Goal: Transaction & Acquisition: Book appointment/travel/reservation

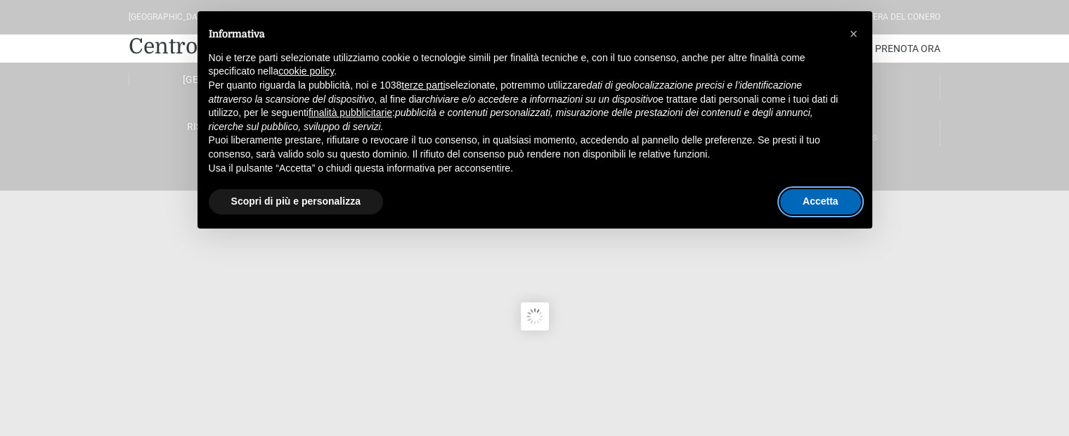
drag, startPoint x: 816, startPoint y: 203, endPoint x: 809, endPoint y: 199, distance: 7.6
click at [814, 201] on button "Accetta" at bounding box center [820, 201] width 81 height 25
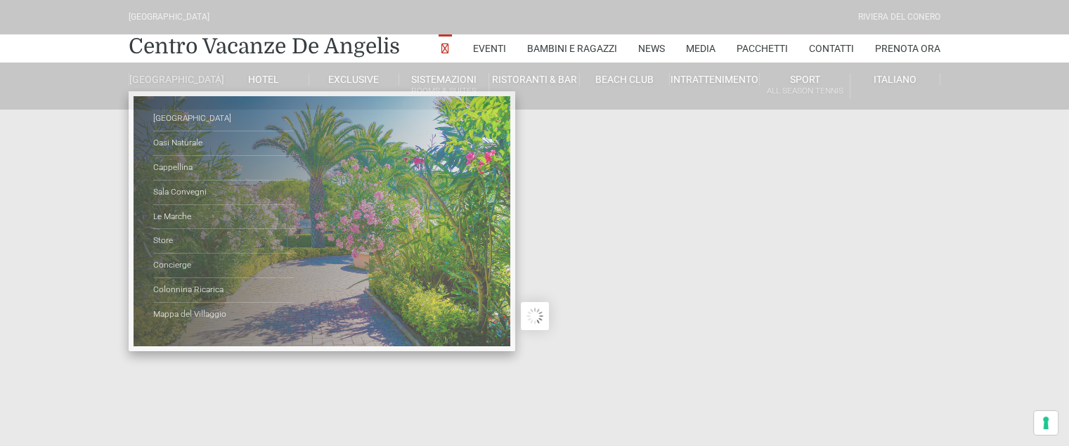
click at [174, 86] on link "[GEOGRAPHIC_DATA]" at bounding box center [174, 79] width 90 height 13
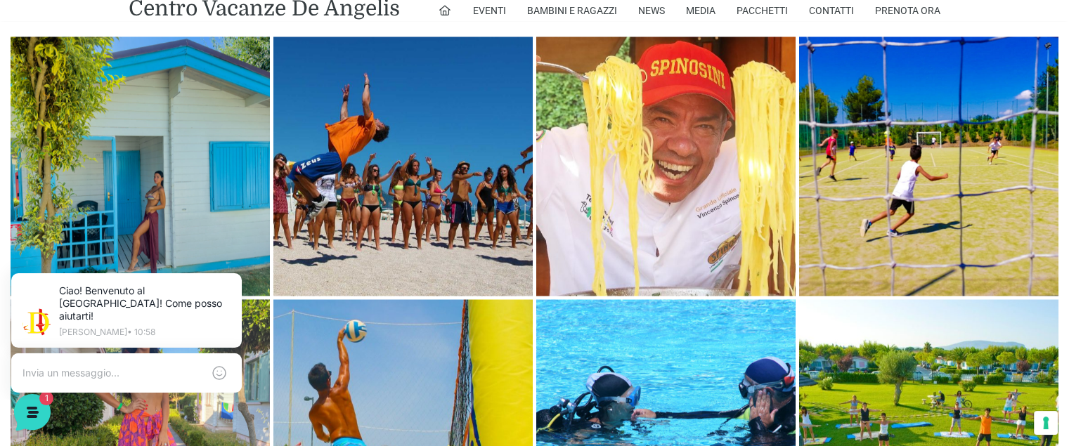
scroll to position [2149, 0]
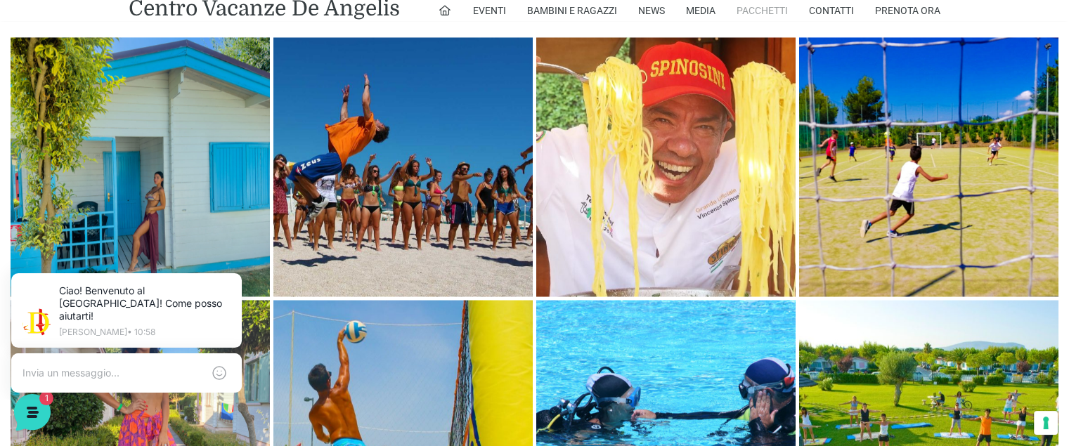
click at [755, 14] on link "Pacchetti" at bounding box center [762, 10] width 51 height 21
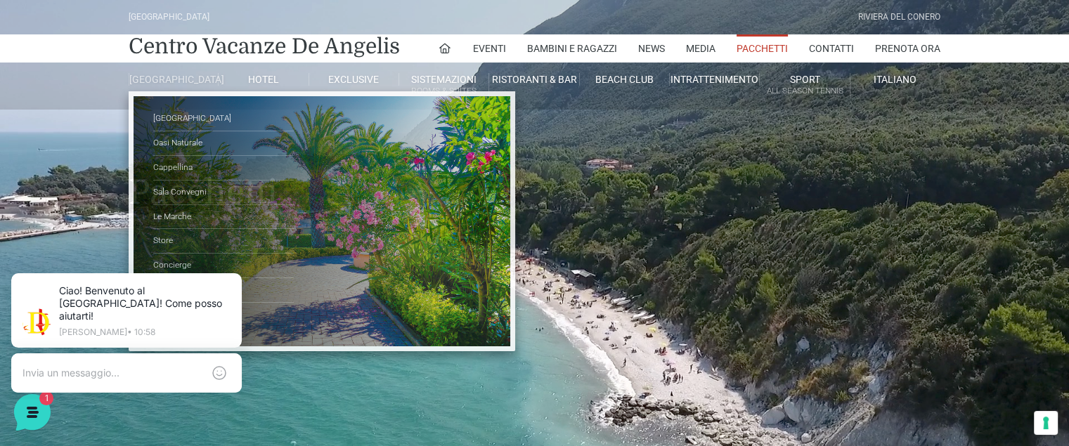
click at [165, 82] on link "[GEOGRAPHIC_DATA]" at bounding box center [174, 79] width 90 height 13
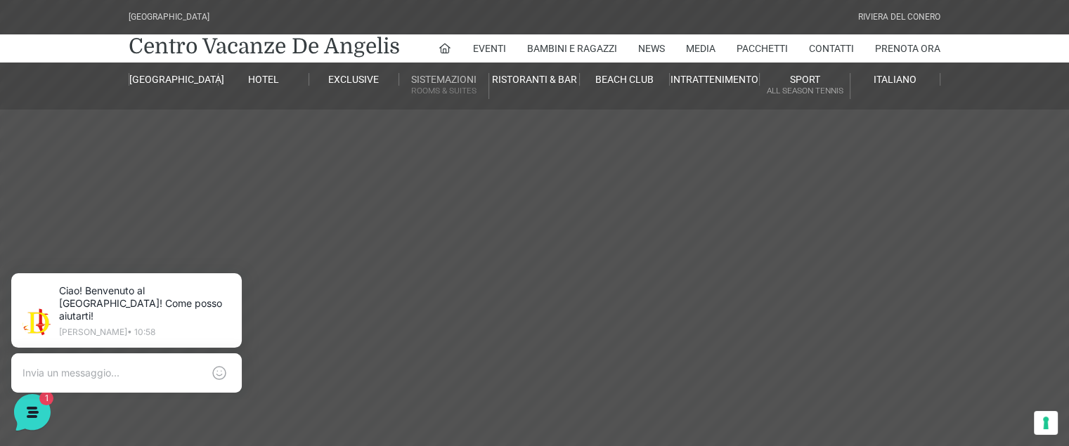
click at [457, 108] on li "Sistemazioni Rooms & Suites Villa Trilocale Deluxe Numana Villa Trilocale Delux…" at bounding box center [444, 86] width 90 height 47
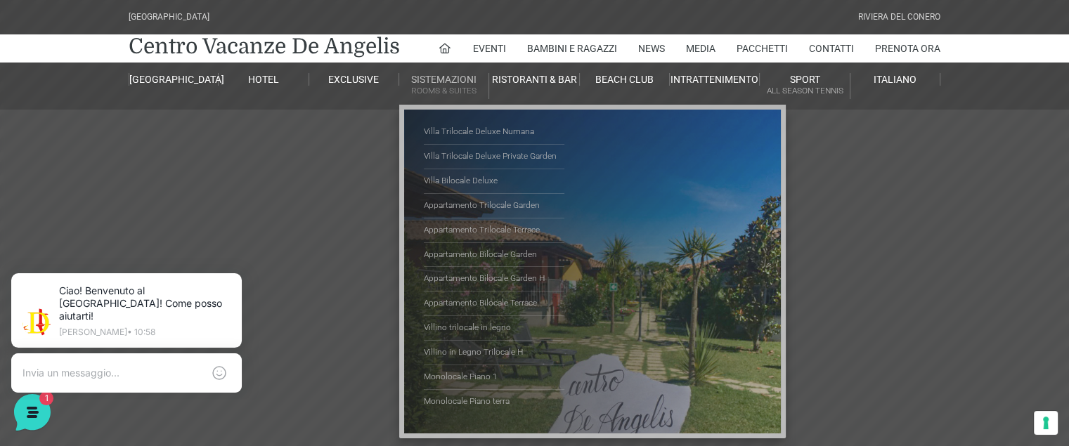
click at [464, 86] on small "Rooms & Suites" at bounding box center [443, 90] width 89 height 13
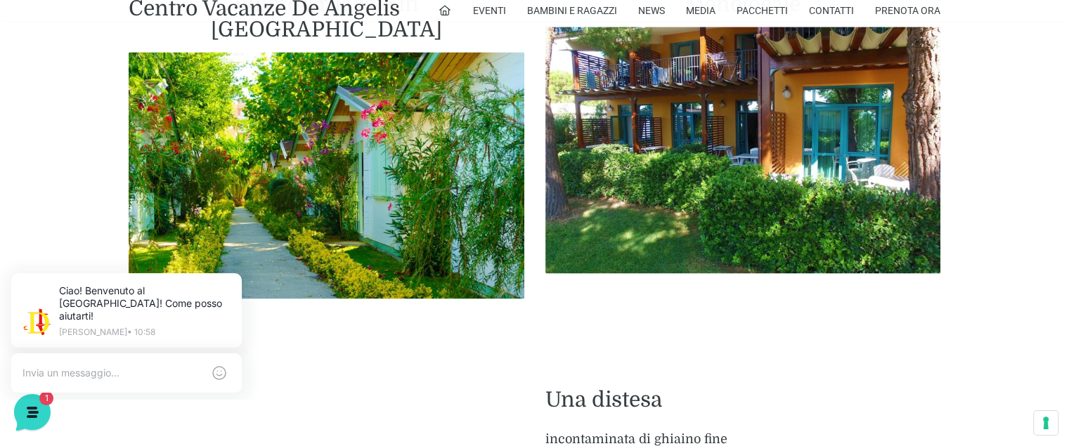
scroll to position [1898, 0]
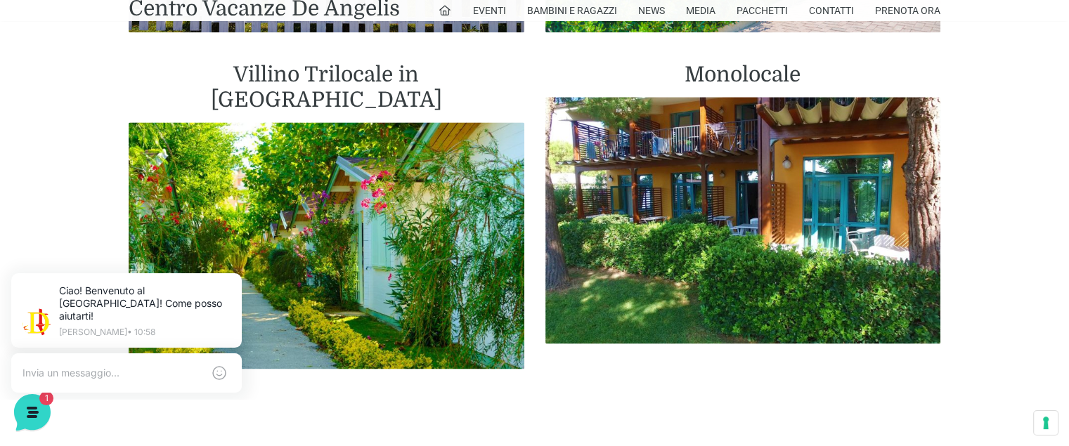
click at [396, 81] on h2 "Villino Trilocale in Legno" at bounding box center [327, 87] width 396 height 51
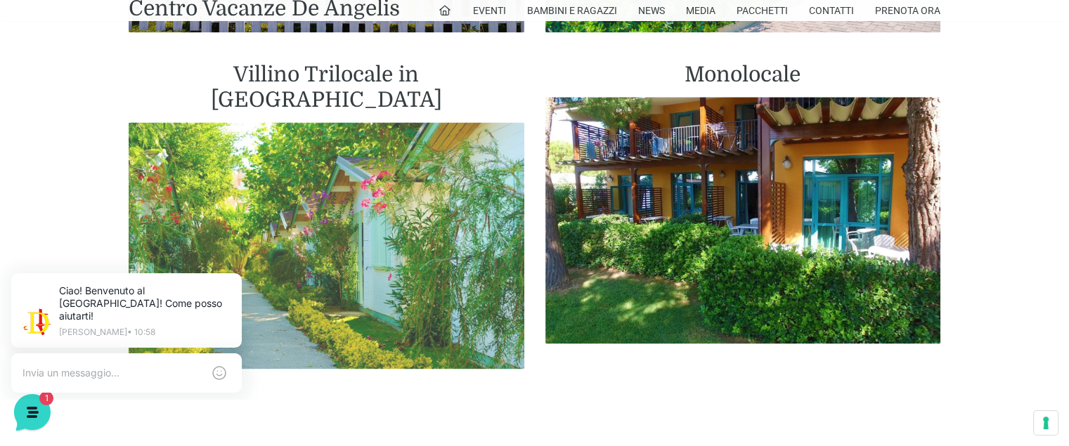
click at [399, 129] on img at bounding box center [327, 246] width 396 height 248
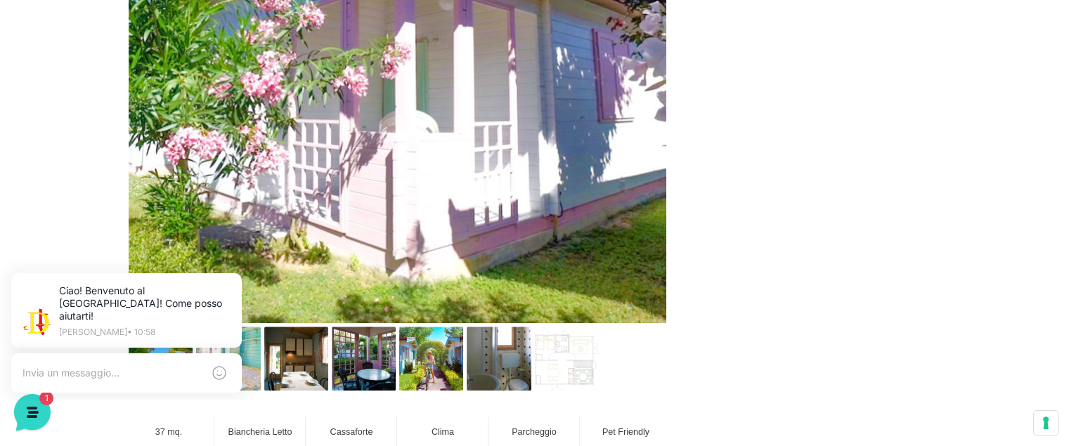
scroll to position [773, 0]
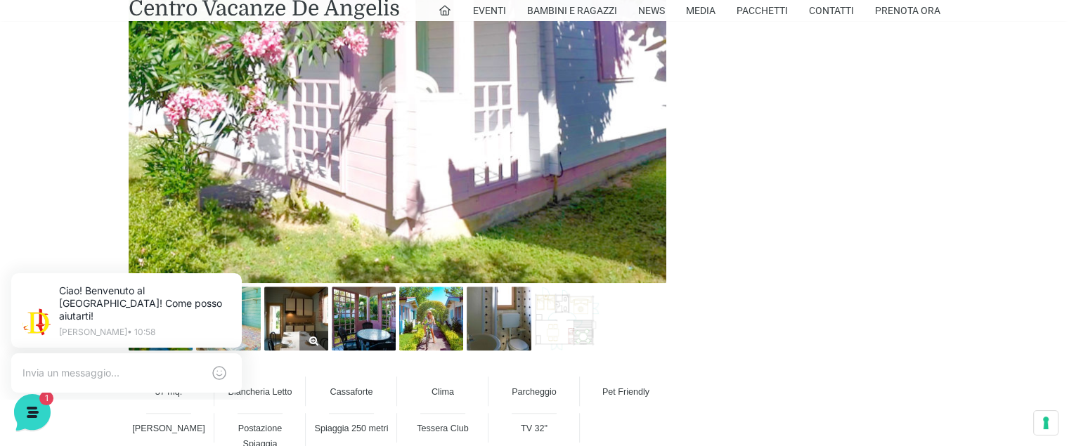
click at [298, 314] on img at bounding box center [296, 319] width 64 height 64
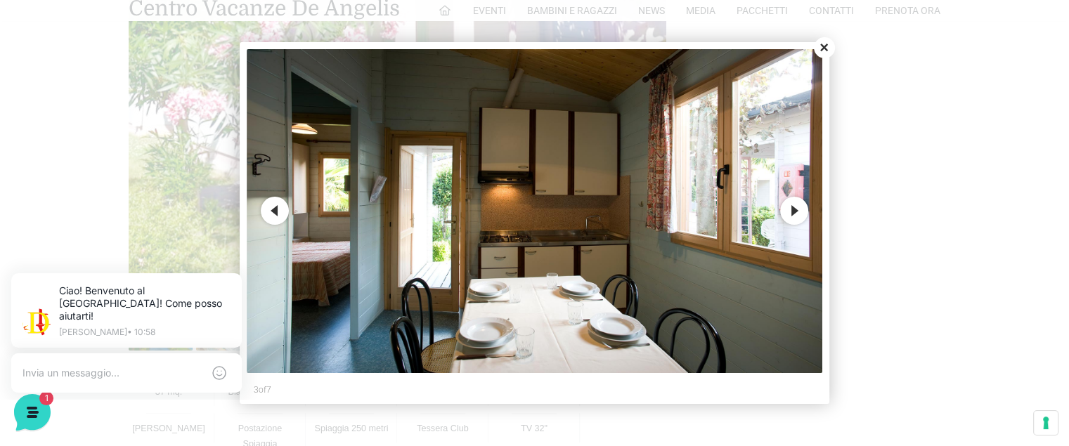
click at [825, 48] on button "Close" at bounding box center [824, 47] width 21 height 21
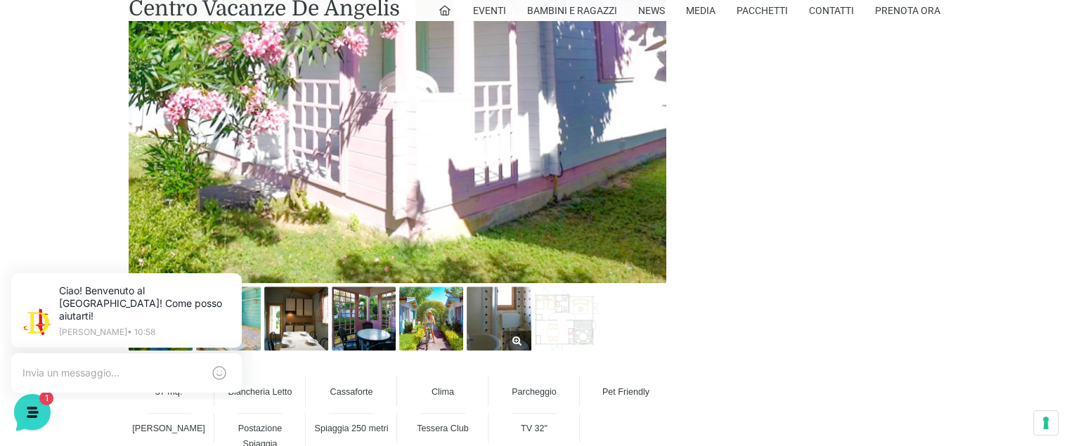
click at [473, 326] on img at bounding box center [499, 319] width 64 height 64
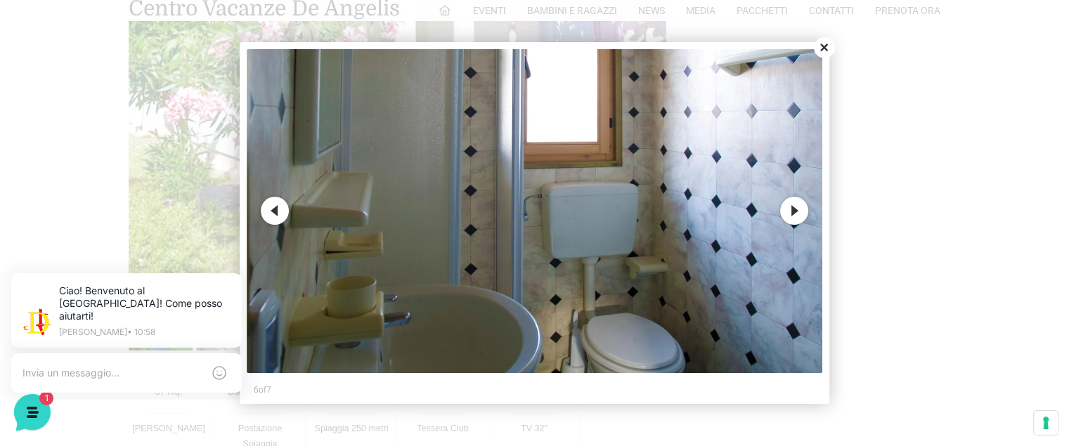
click at [823, 49] on button "Close" at bounding box center [824, 47] width 21 height 21
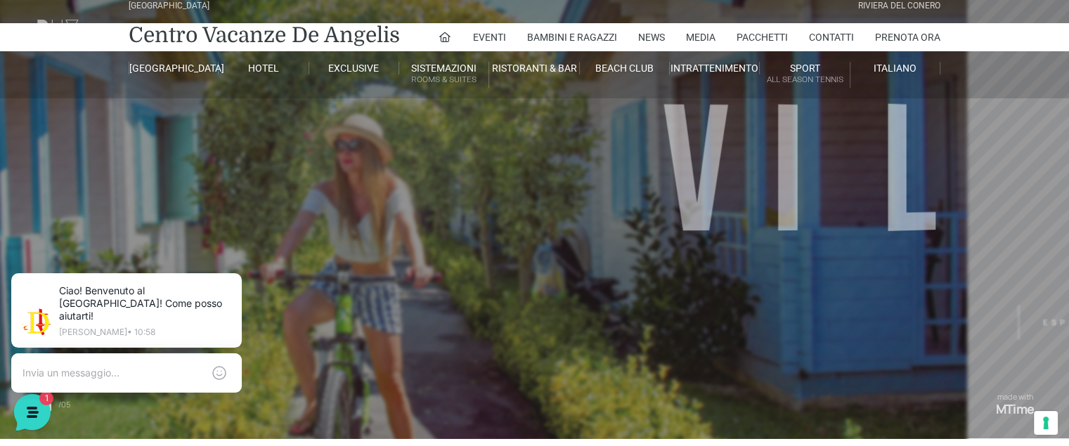
scroll to position [0, 0]
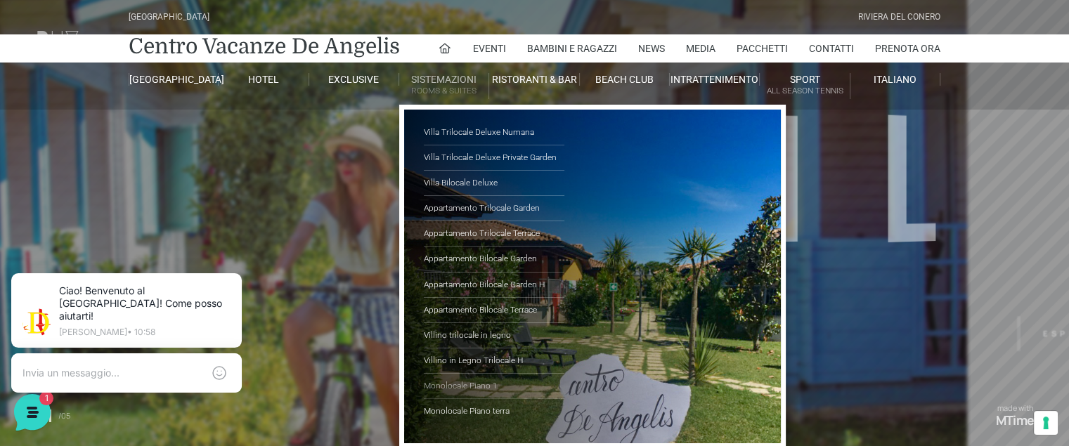
click at [463, 381] on link "Monolocale Piano 1" at bounding box center [494, 386] width 141 height 25
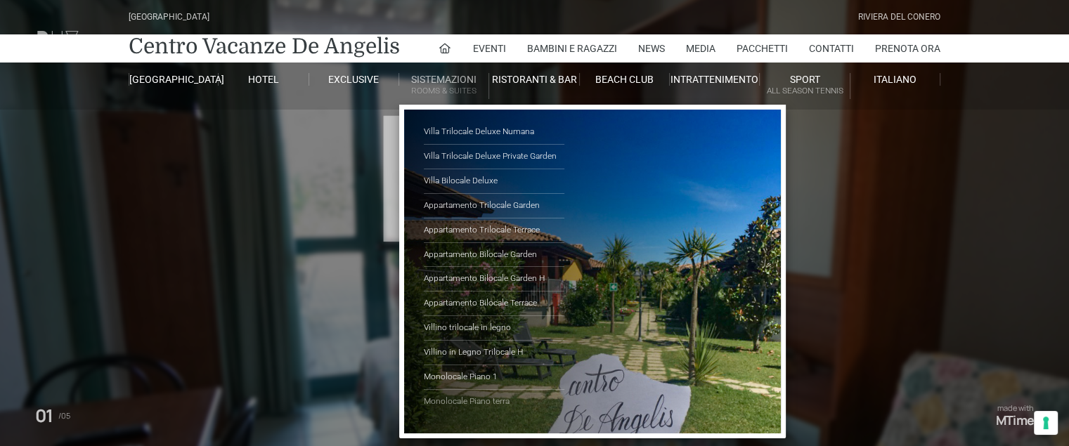
click at [443, 397] on link "Monolocale Piano terra" at bounding box center [494, 402] width 141 height 24
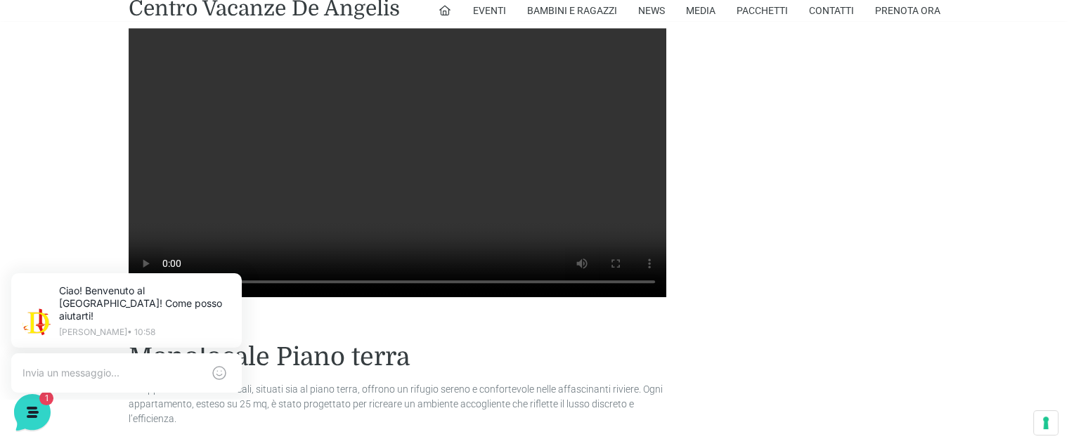
scroll to position [1036, 0]
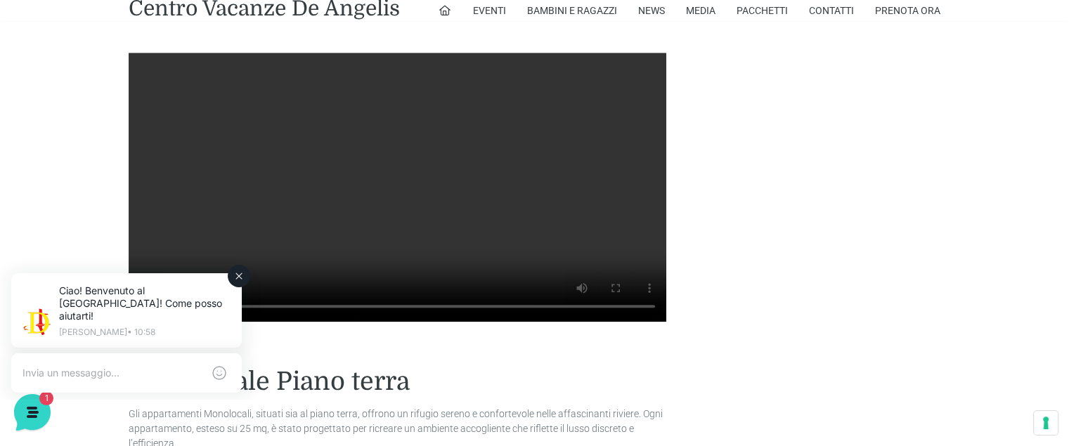
click at [235, 277] on icon at bounding box center [238, 276] width 11 height 11
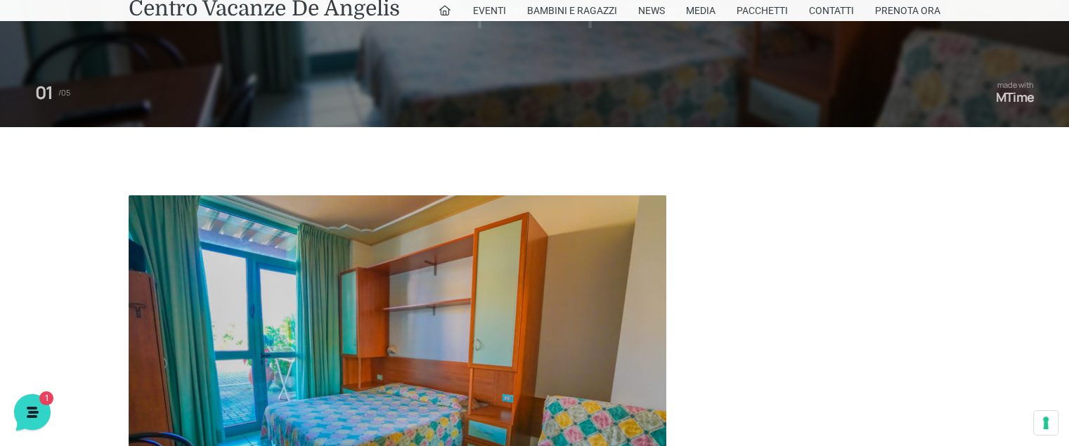
scroll to position [0, 0]
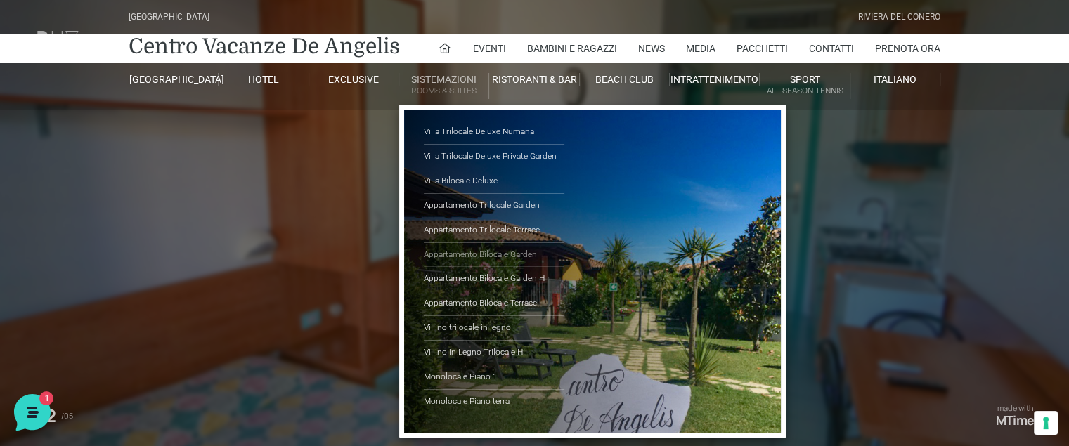
click at [473, 248] on link "Appartamento Bilocale Garden" at bounding box center [494, 255] width 141 height 25
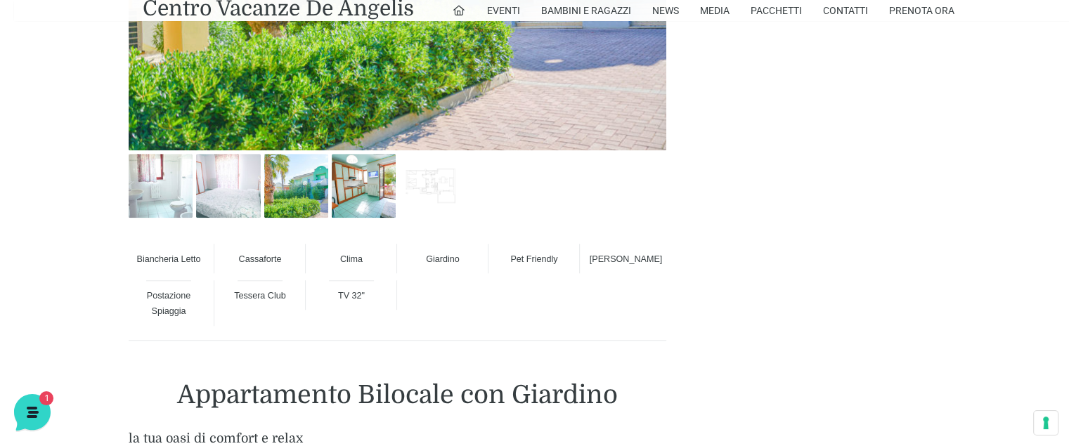
scroll to position [844, 0]
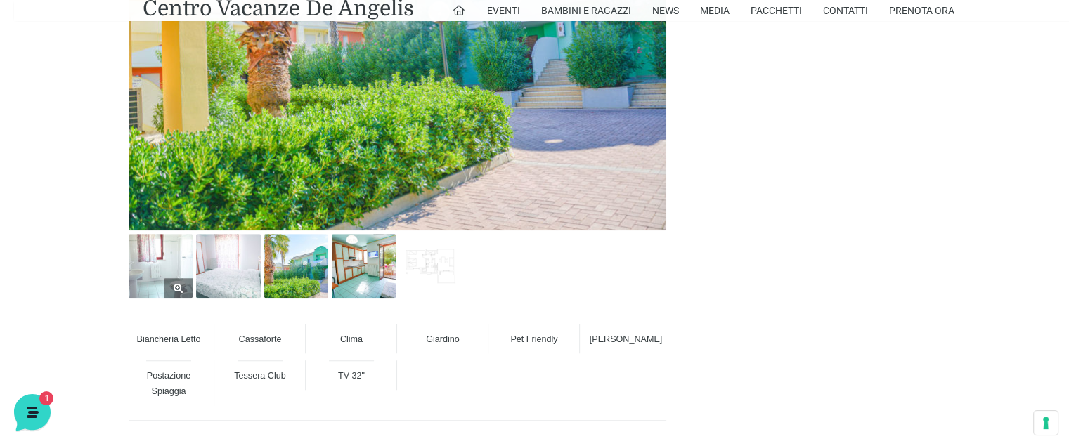
click at [151, 258] on img at bounding box center [161, 266] width 64 height 64
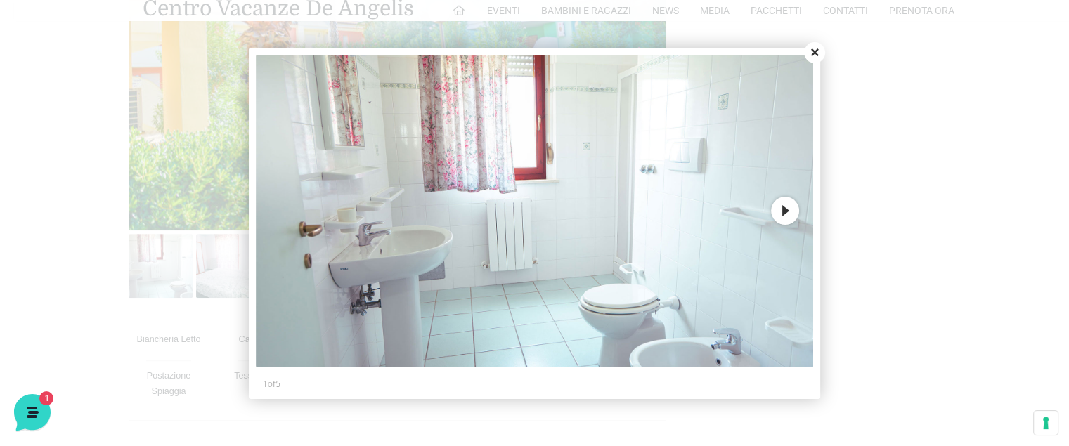
click at [785, 214] on button "Next" at bounding box center [785, 211] width 28 height 28
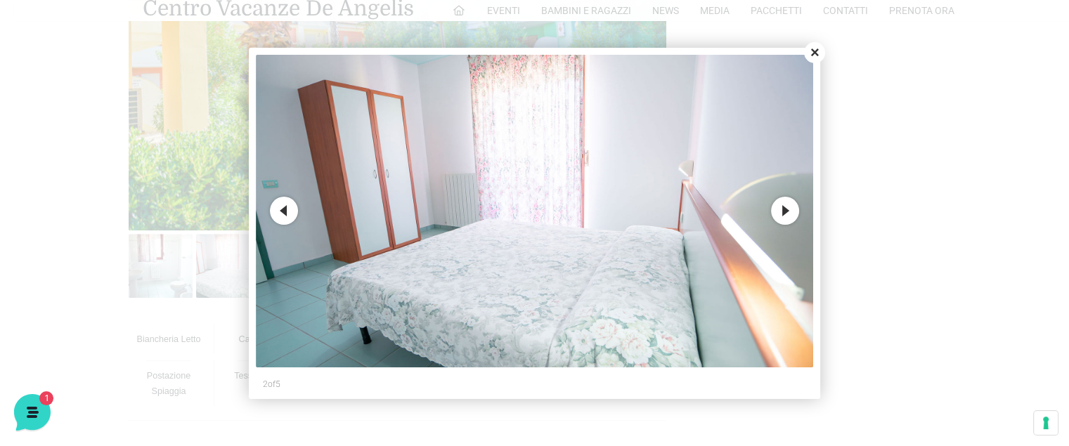
click at [785, 214] on button "Next" at bounding box center [785, 211] width 28 height 28
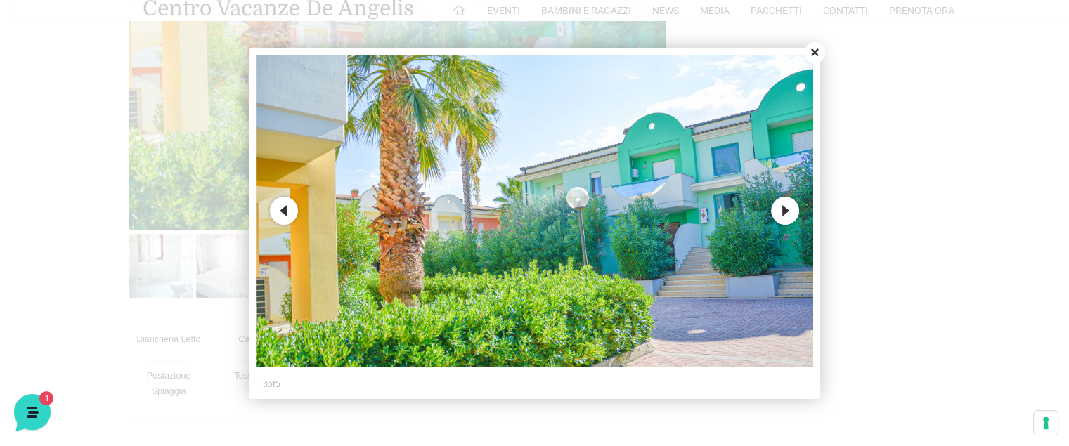
click at [785, 214] on button "Next" at bounding box center [785, 211] width 28 height 28
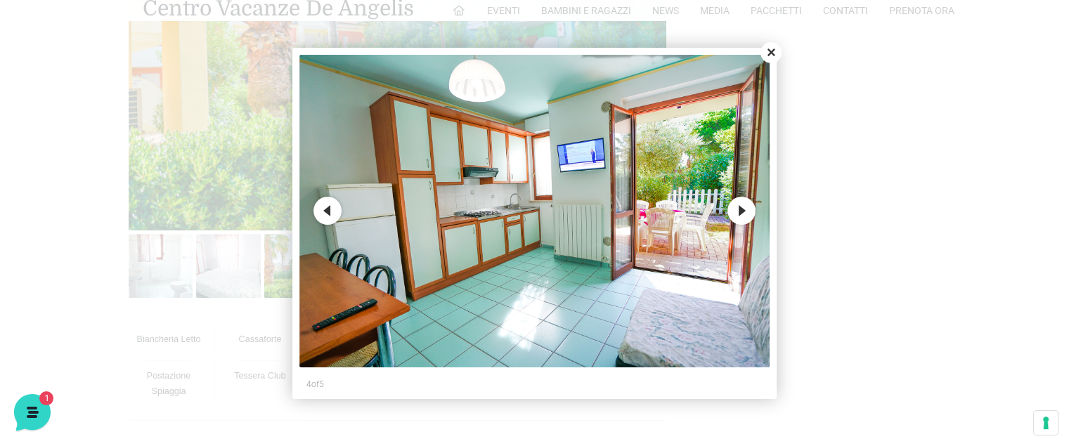
click at [785, 214] on div at bounding box center [534, 223] width 1069 height 446
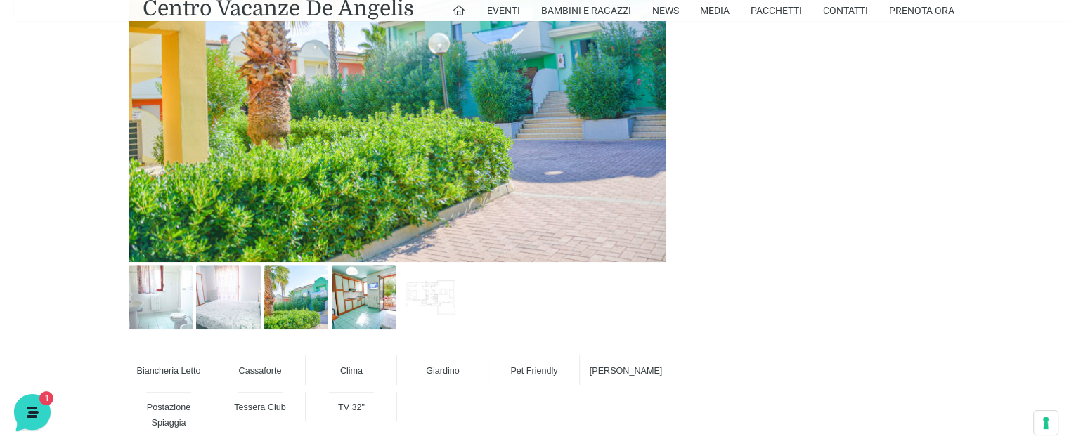
scroll to position [773, 0]
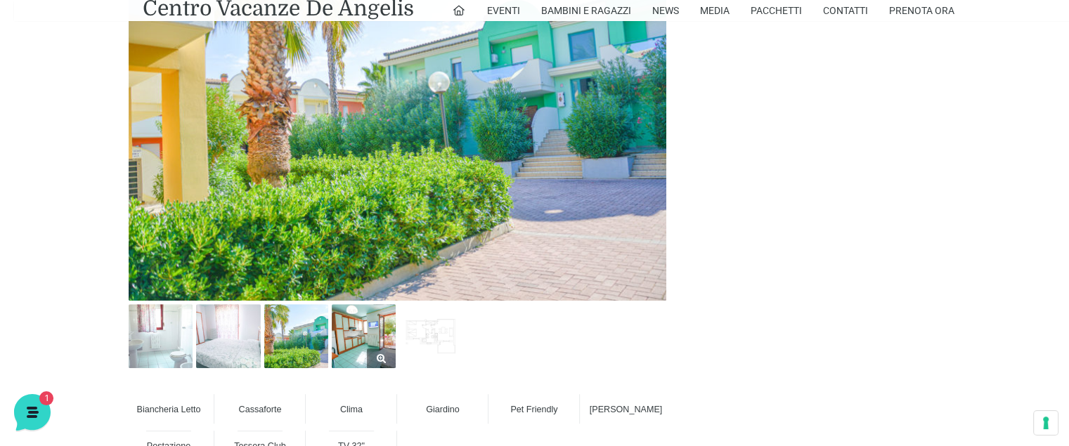
click at [376, 309] on img at bounding box center [364, 336] width 64 height 64
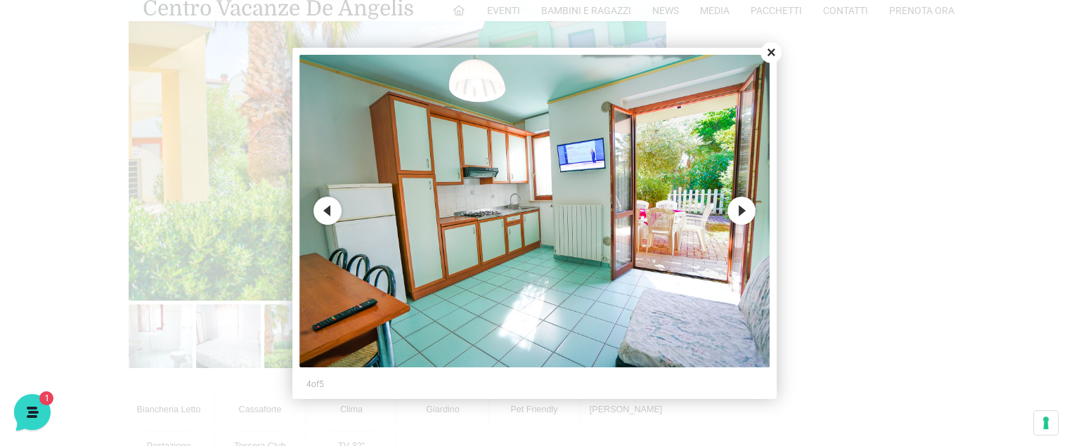
click at [771, 51] on button "Close" at bounding box center [771, 52] width 21 height 21
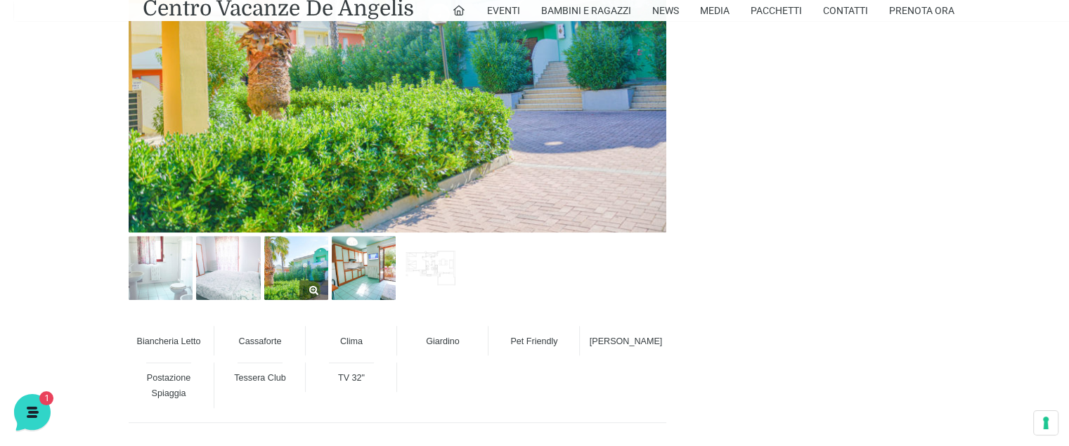
scroll to position [844, 0]
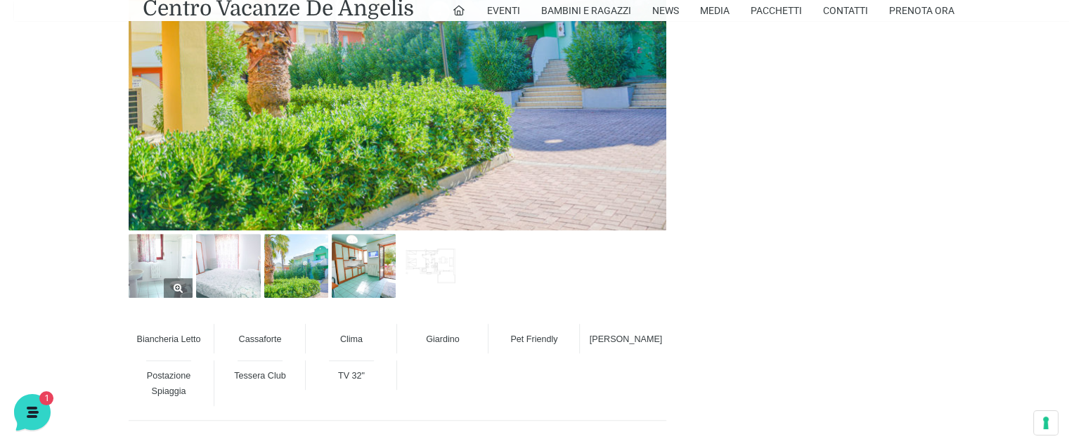
click at [181, 252] on img at bounding box center [161, 266] width 64 height 64
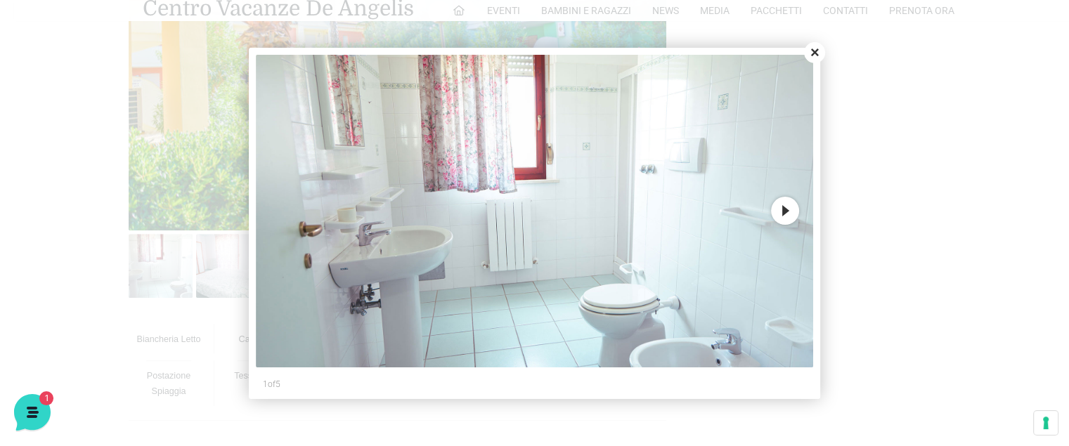
click at [778, 210] on button "Next" at bounding box center [785, 211] width 28 height 28
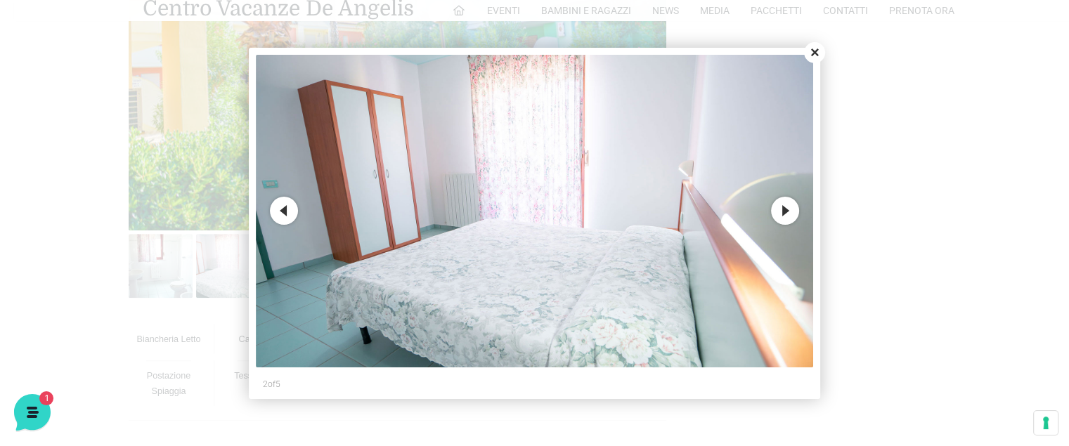
click at [778, 211] on button "Next" at bounding box center [785, 211] width 28 height 28
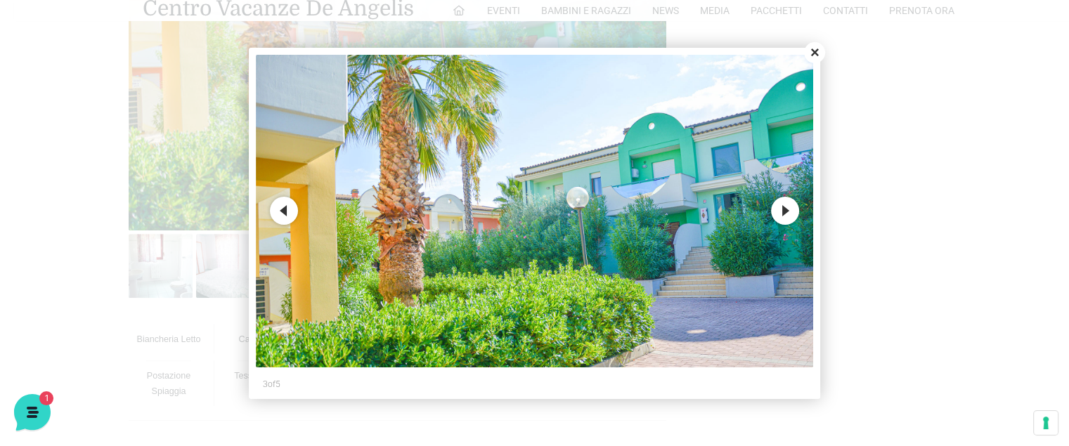
click at [778, 211] on button "Next" at bounding box center [785, 211] width 28 height 28
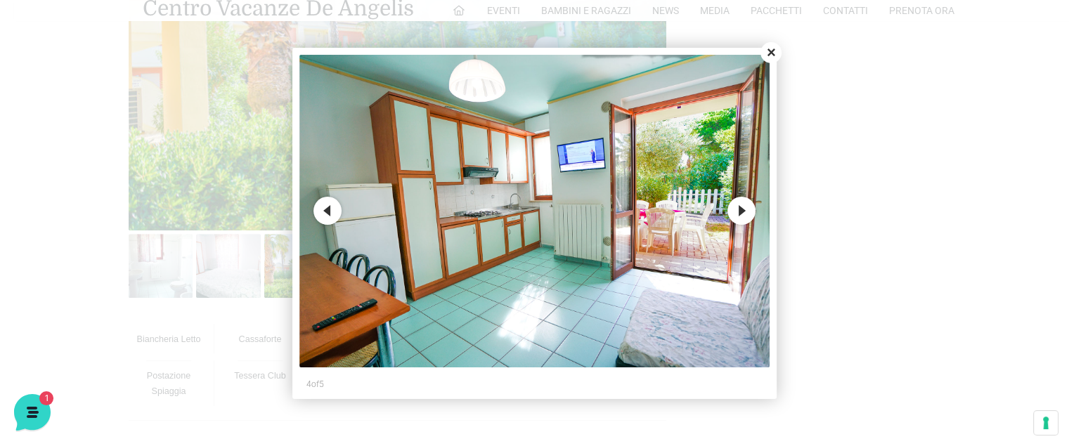
click at [757, 224] on img at bounding box center [535, 212] width 470 height 314
click at [747, 203] on button "Next" at bounding box center [742, 211] width 28 height 28
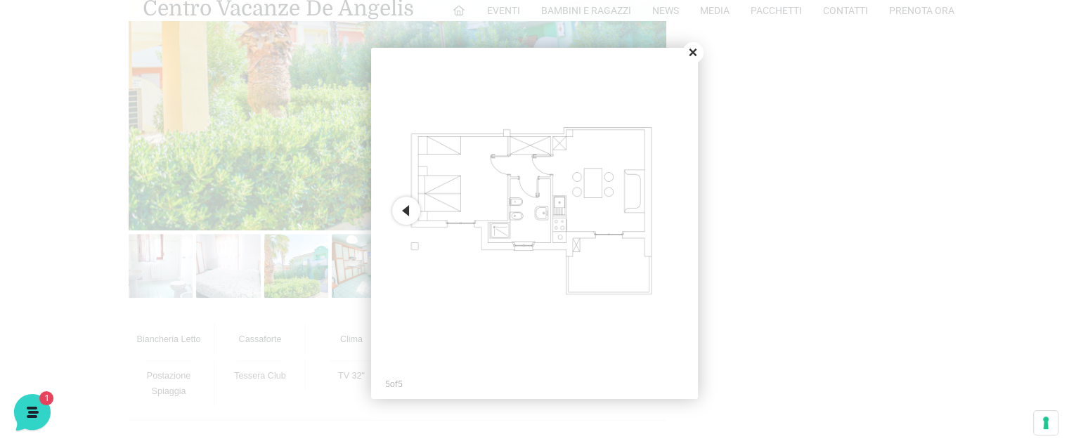
click at [696, 53] on button "Close" at bounding box center [693, 52] width 21 height 21
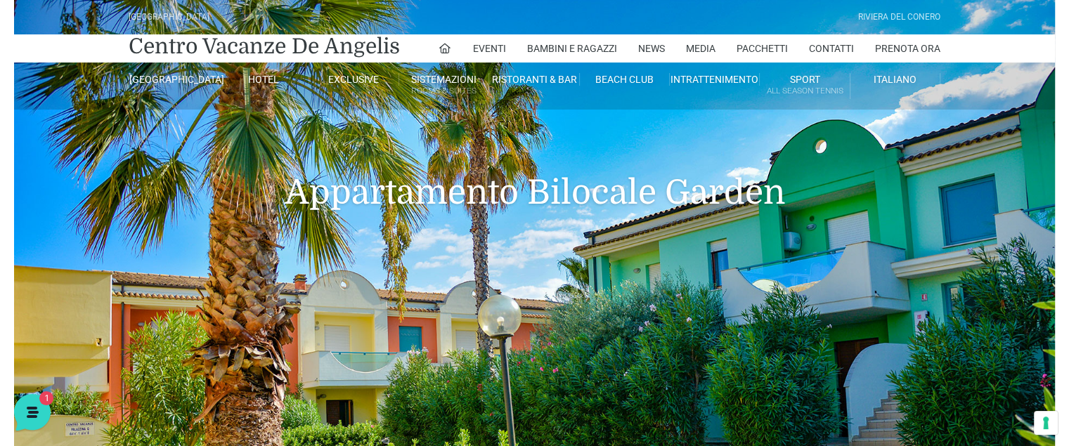
scroll to position [0, 0]
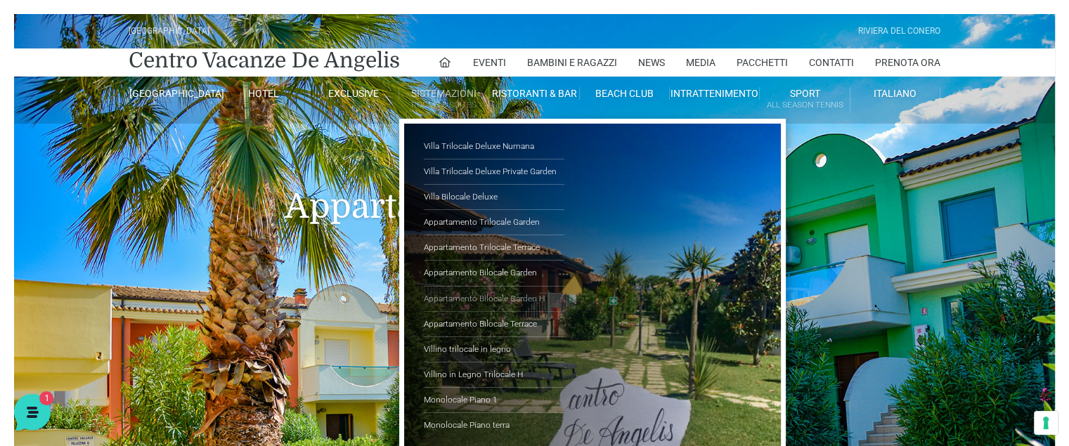
click at [536, 297] on link "Appartamento Bilocale Garden H" at bounding box center [494, 299] width 141 height 25
click at [506, 323] on link "Appartamento Bilocale Terrace" at bounding box center [494, 324] width 141 height 25
click at [480, 188] on link "Villa Bilocale Deluxe" at bounding box center [494, 197] width 141 height 25
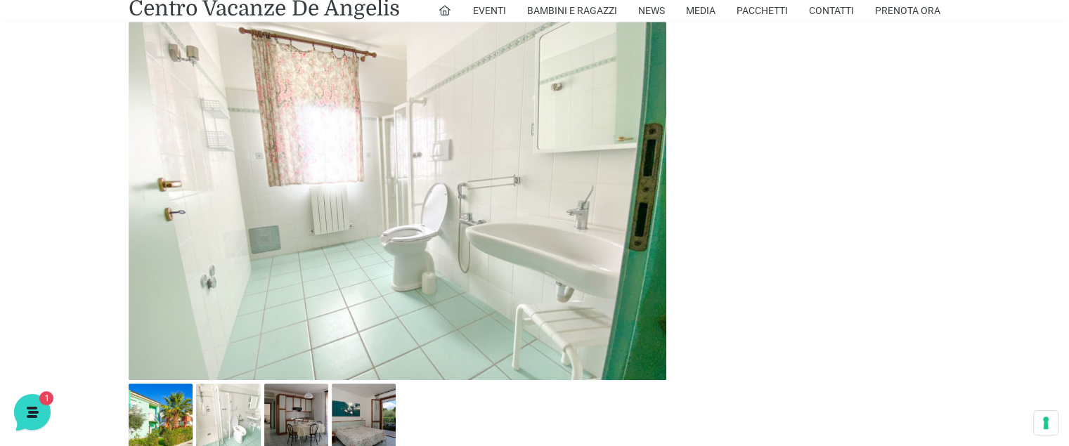
scroll to position [752, 0]
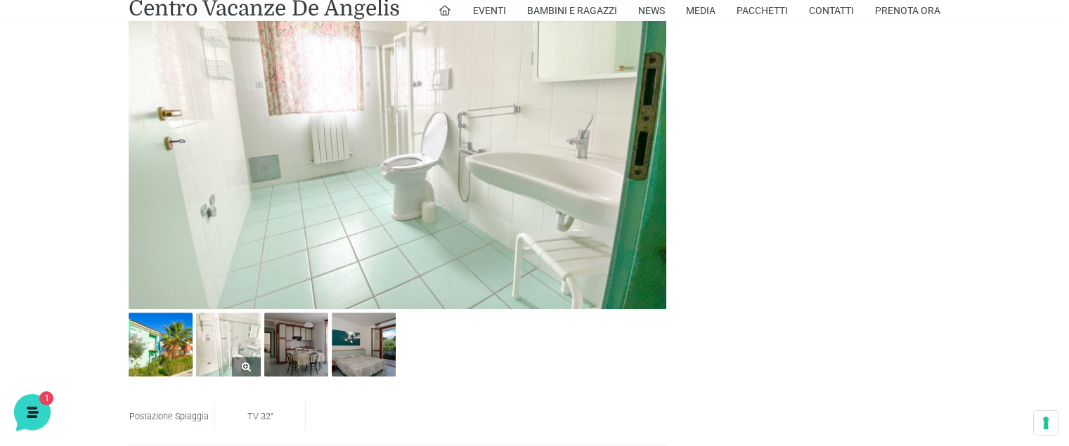
click at [250, 323] on img at bounding box center [228, 345] width 64 height 64
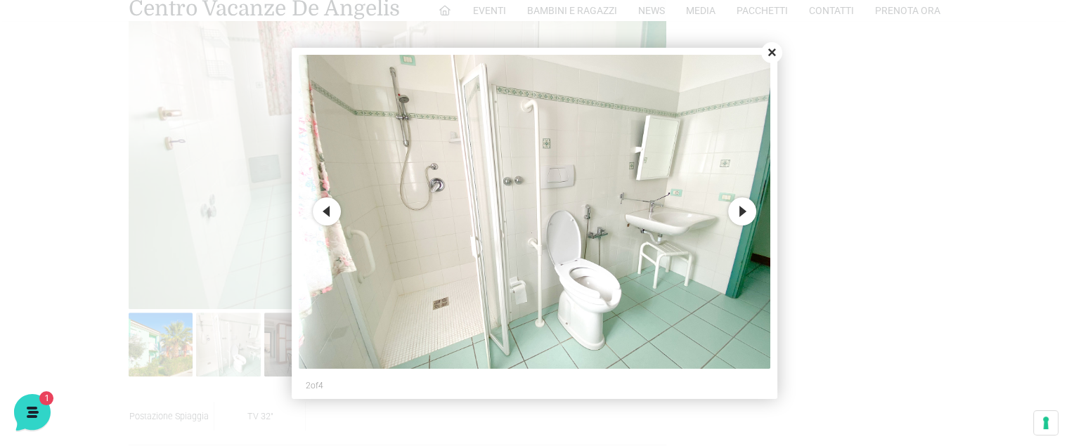
click at [745, 208] on button "Next" at bounding box center [742, 212] width 28 height 28
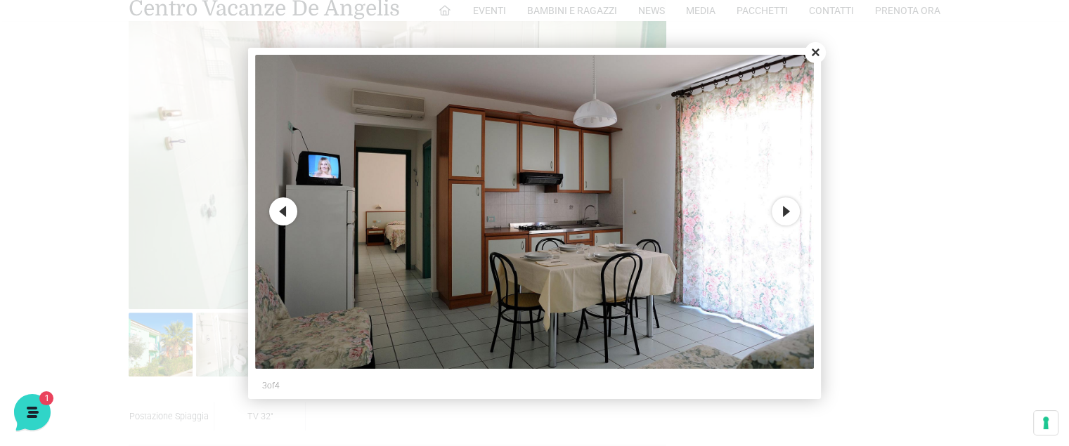
click at [745, 208] on img at bounding box center [534, 212] width 559 height 314
click at [783, 217] on button "Next" at bounding box center [786, 212] width 28 height 28
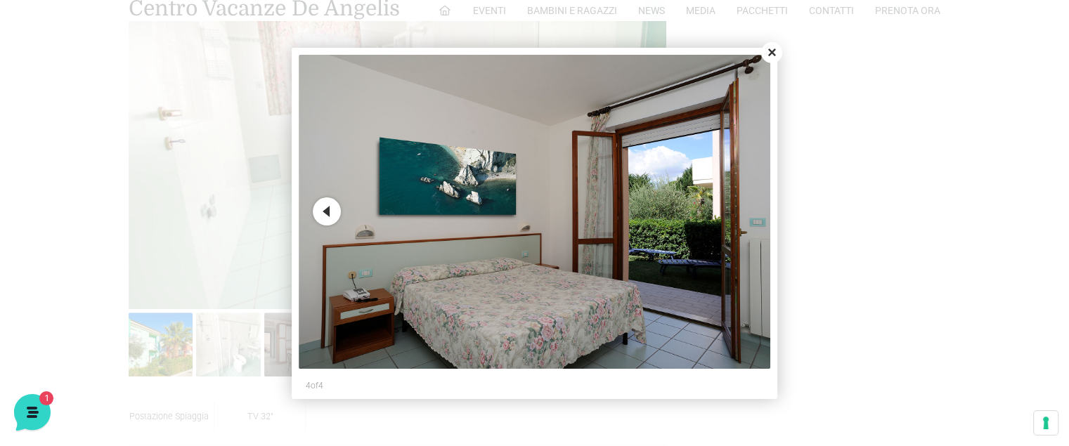
click at [771, 43] on button "Close" at bounding box center [771, 52] width 21 height 21
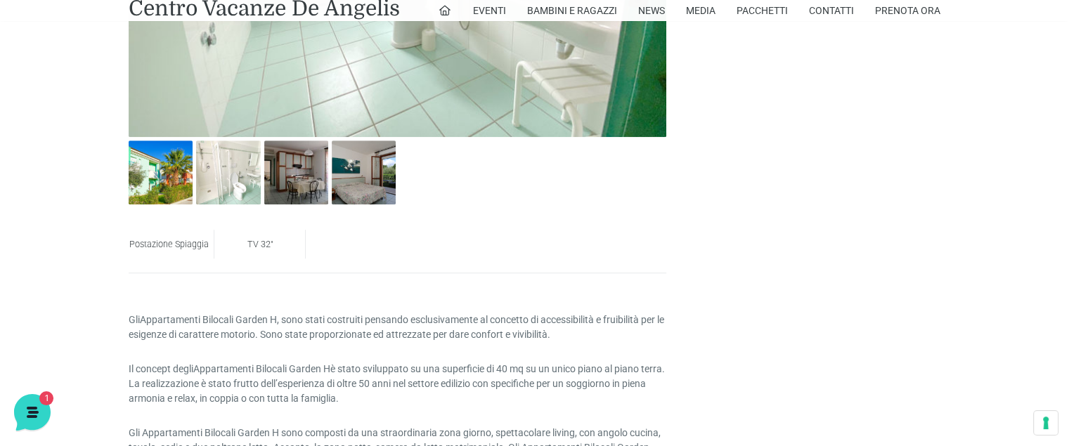
scroll to position [1103, 0]
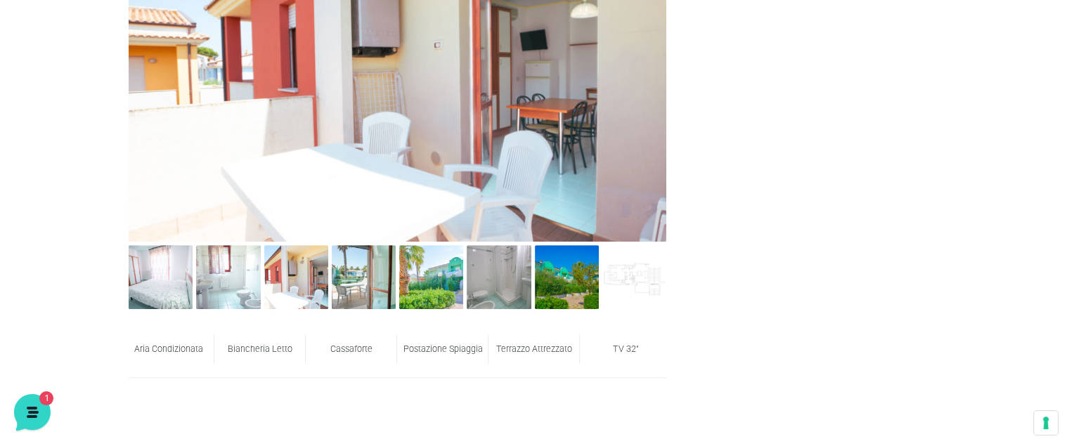
scroll to position [563, 0]
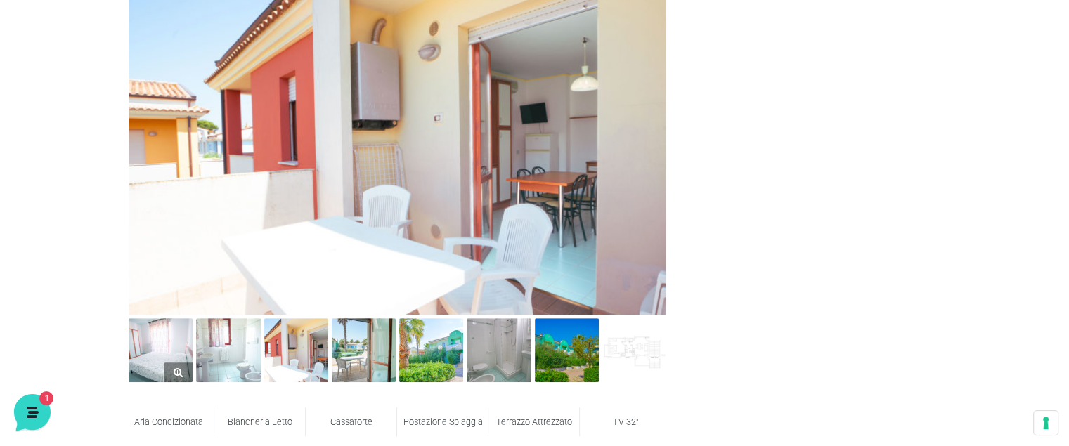
click at [182, 356] on img at bounding box center [161, 351] width 64 height 64
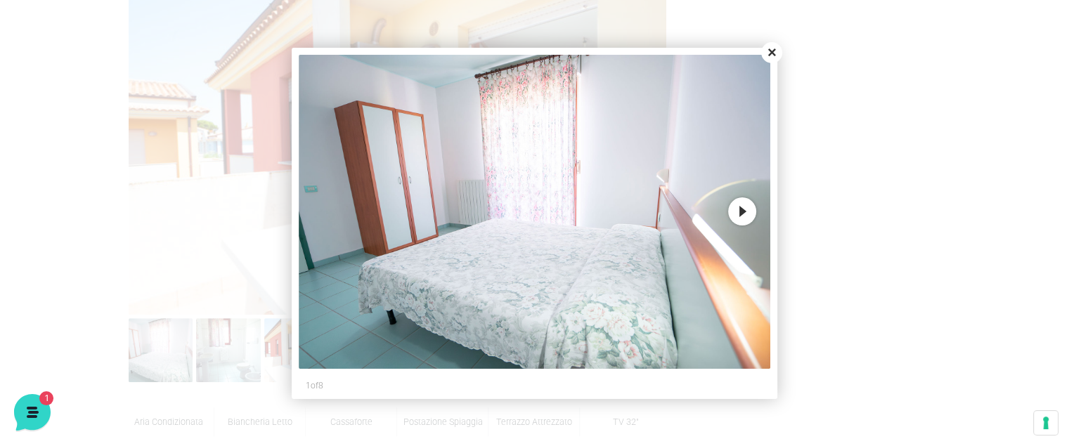
click at [743, 210] on button "Next" at bounding box center [742, 212] width 28 height 28
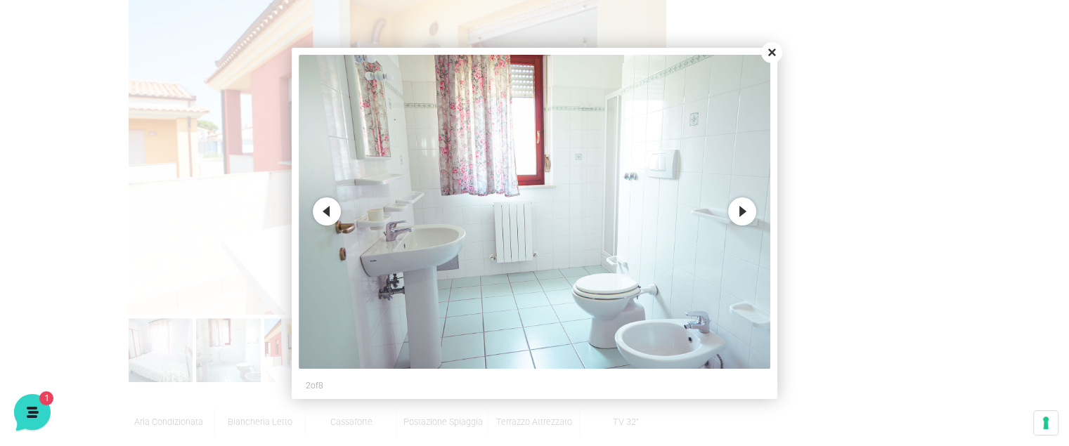
click at [744, 209] on button "Next" at bounding box center [742, 212] width 28 height 28
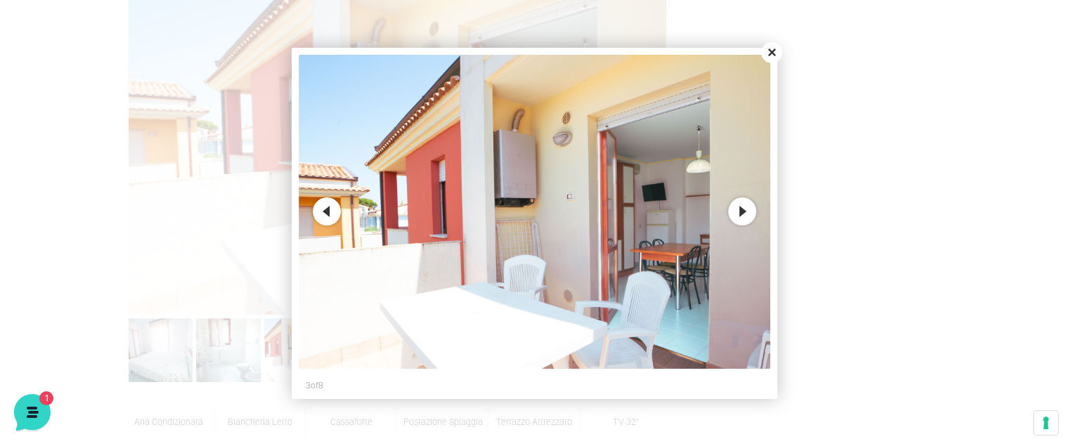
click at [744, 209] on button "Next" at bounding box center [742, 212] width 28 height 28
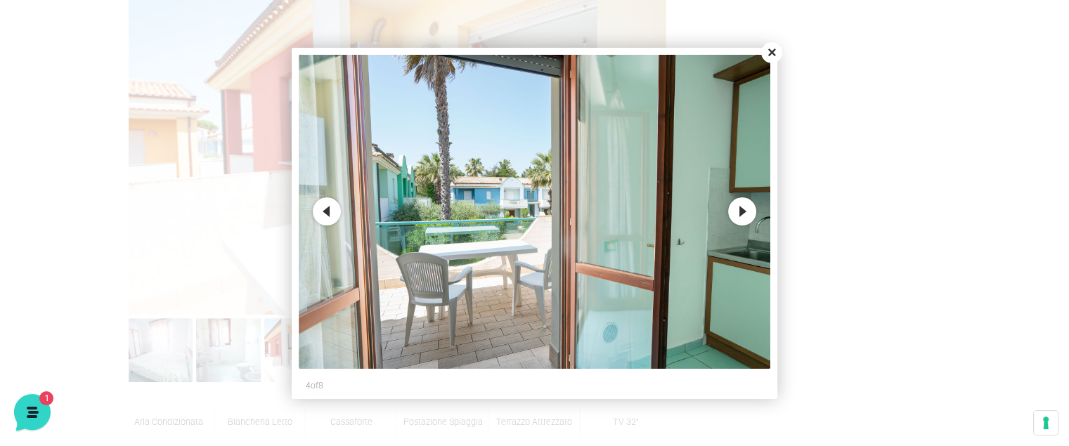
click at [747, 205] on button "Next" at bounding box center [742, 212] width 28 height 28
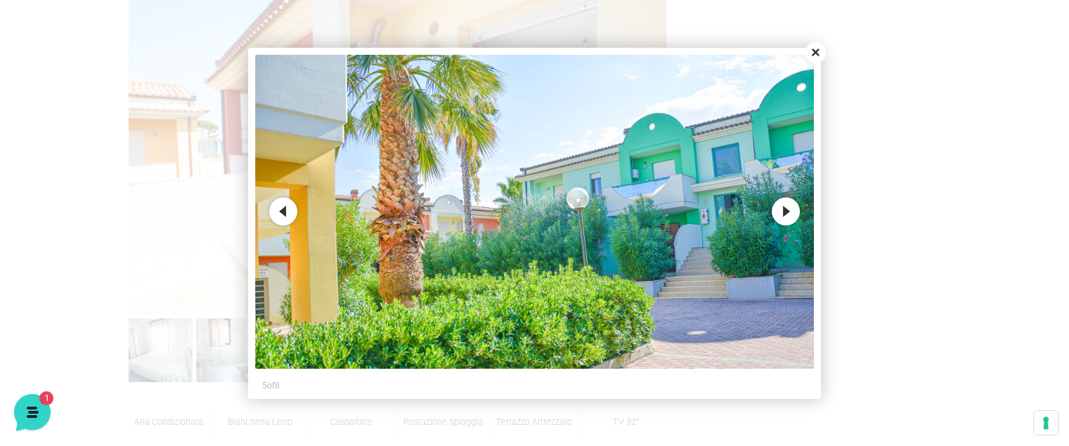
click at [792, 209] on button "Next" at bounding box center [786, 212] width 28 height 28
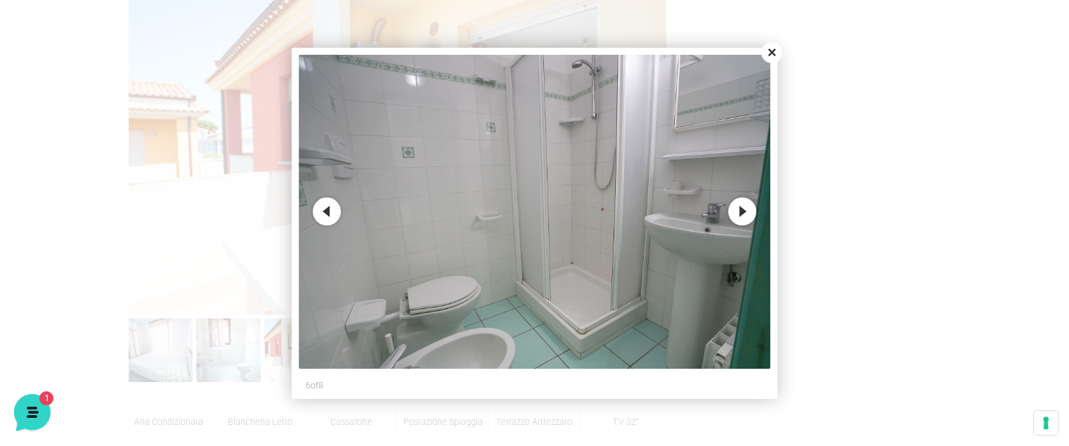
click at [793, 209] on div at bounding box center [534, 223] width 1069 height 446
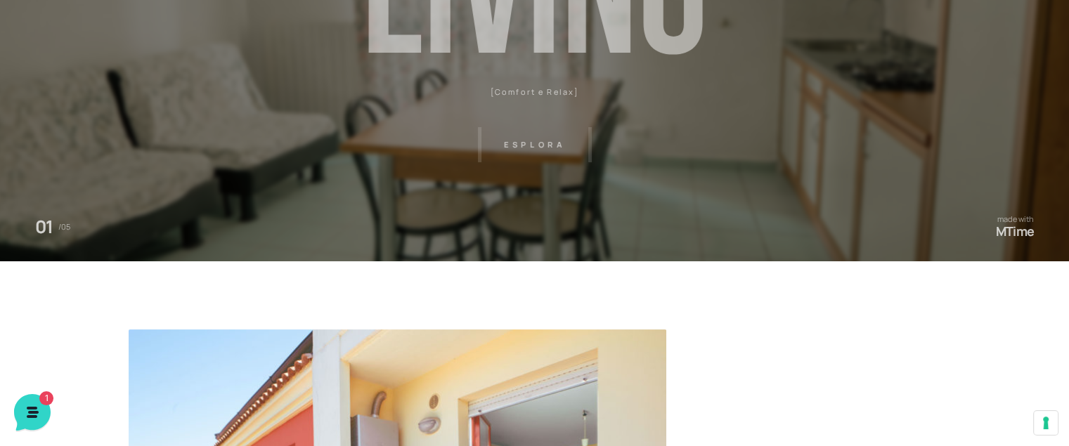
scroll to position [70, 0]
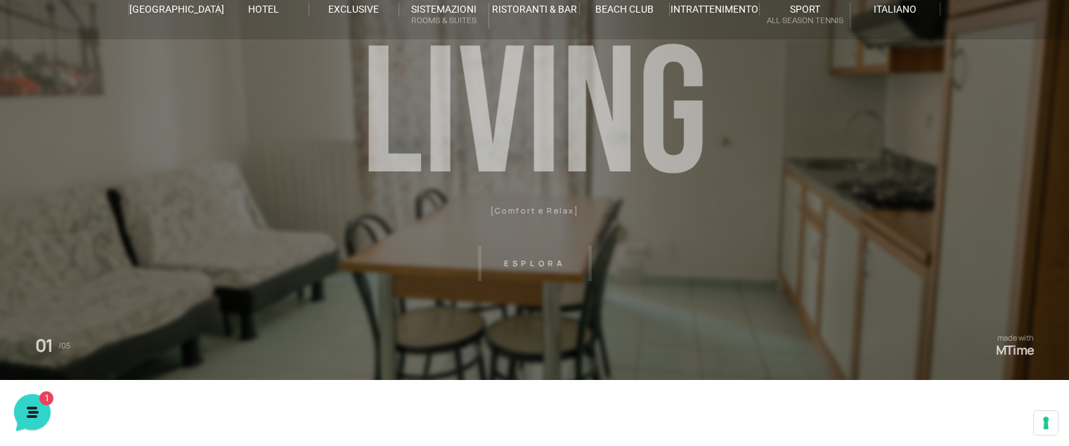
click at [520, 267] on header "Villaggio Hotel Resort Riviera Del Conero Centro Vacanze De Angelis Eventi Miss…" at bounding box center [534, 246] width 1069 height 633
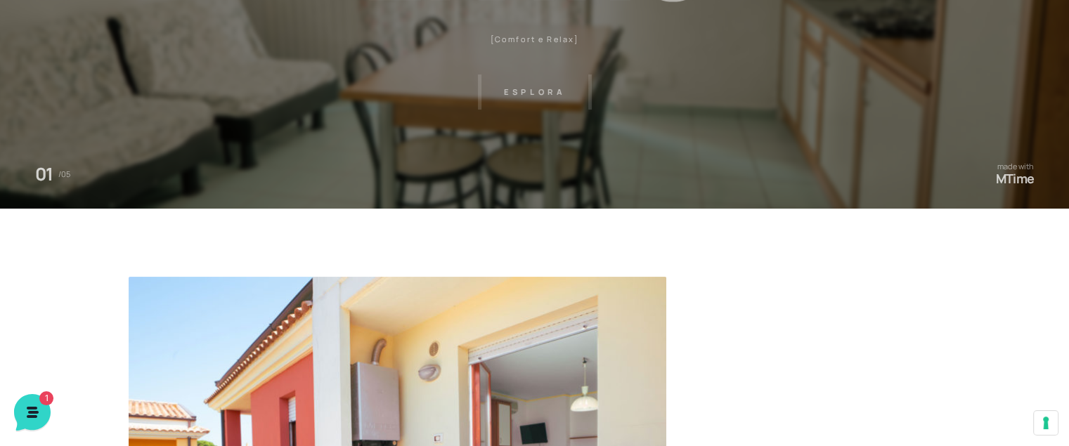
scroll to position [633, 0]
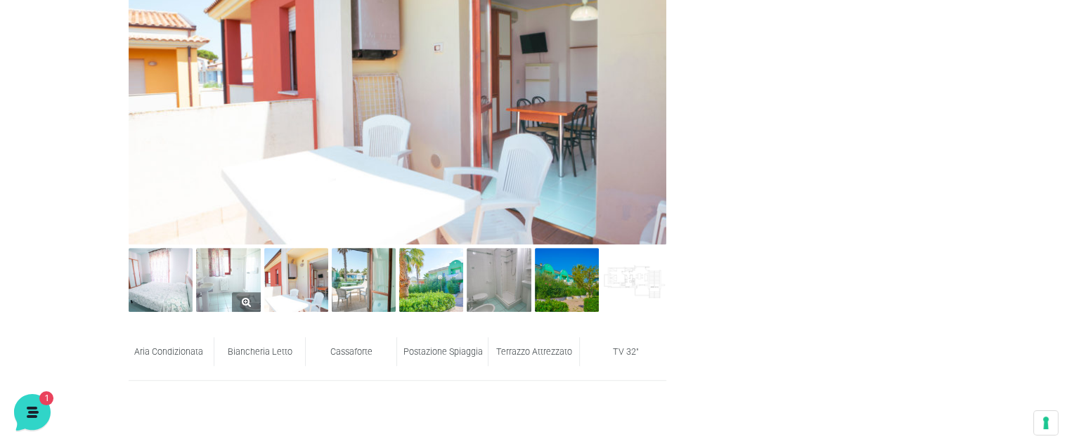
click at [206, 286] on img at bounding box center [228, 280] width 64 height 64
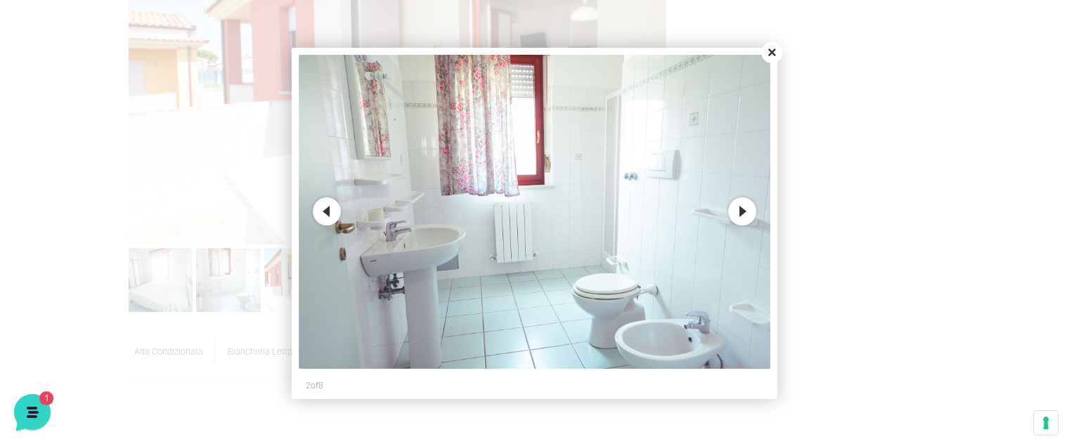
click at [749, 216] on button "Next" at bounding box center [742, 212] width 28 height 28
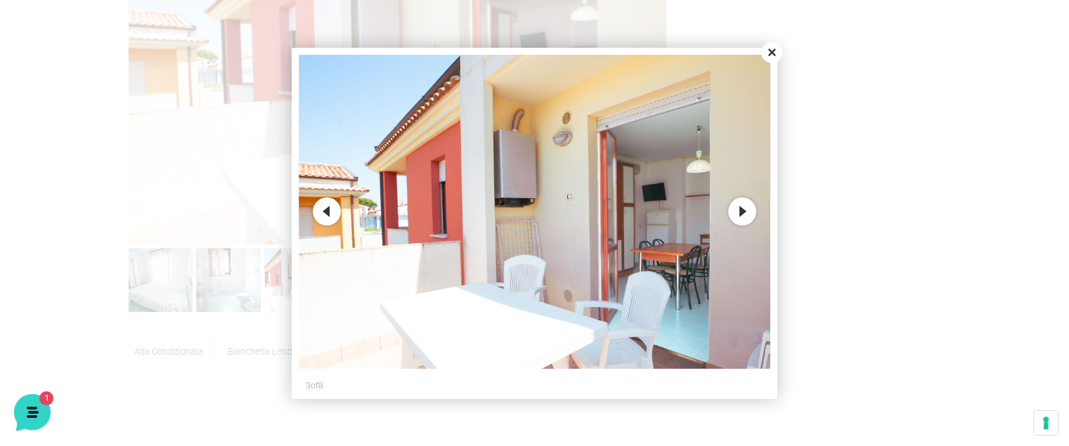
click at [749, 216] on button "Next" at bounding box center [742, 212] width 28 height 28
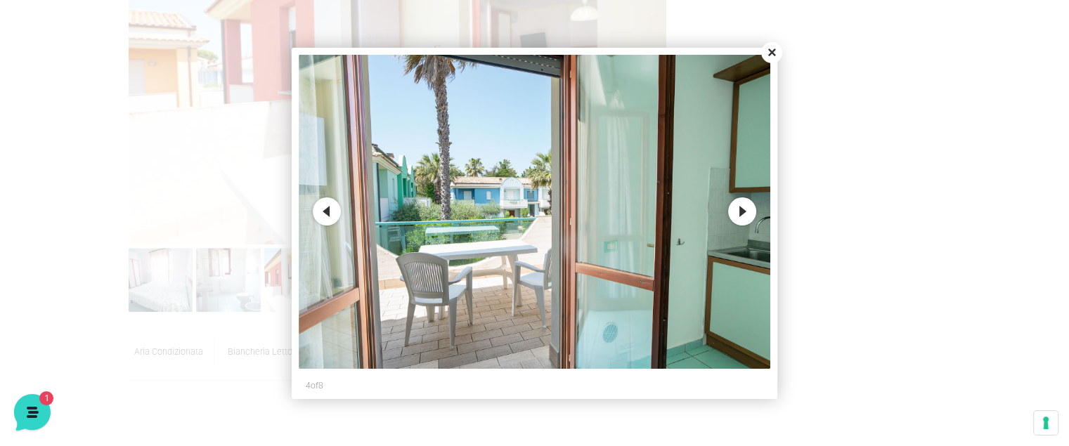
click at [749, 216] on button "Next" at bounding box center [742, 212] width 28 height 28
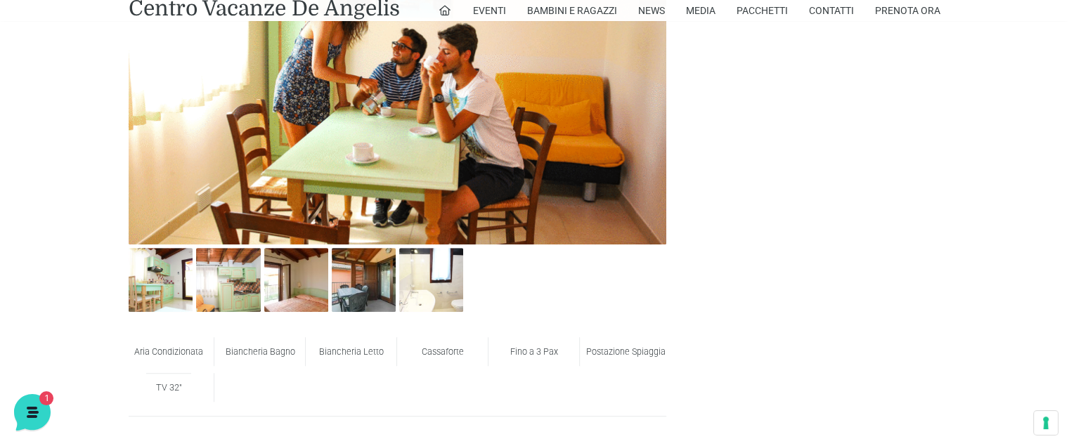
scroll to position [1055, 0]
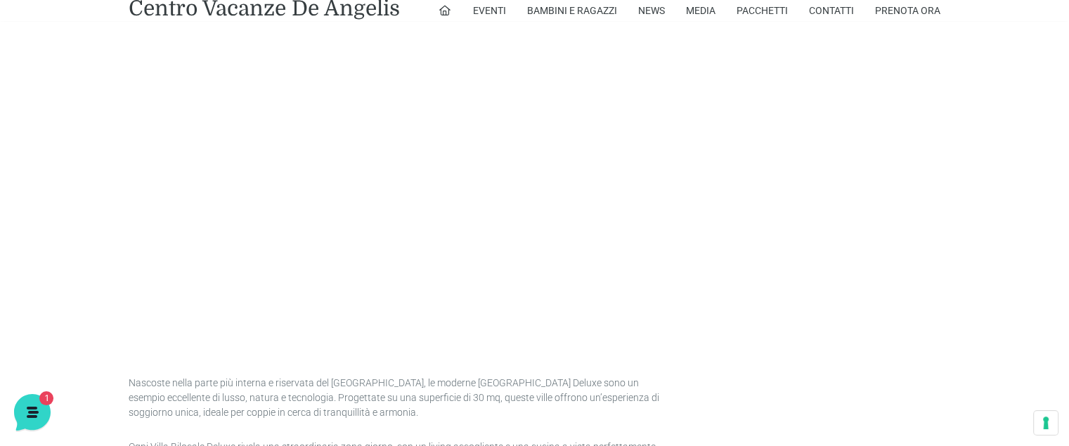
click at [714, 278] on div "Aria Condizionata Biancheria Bagno Biancheria Letto [GEOGRAPHIC_DATA] Fino a 3 …" at bounding box center [535, 165] width 823 height 1403
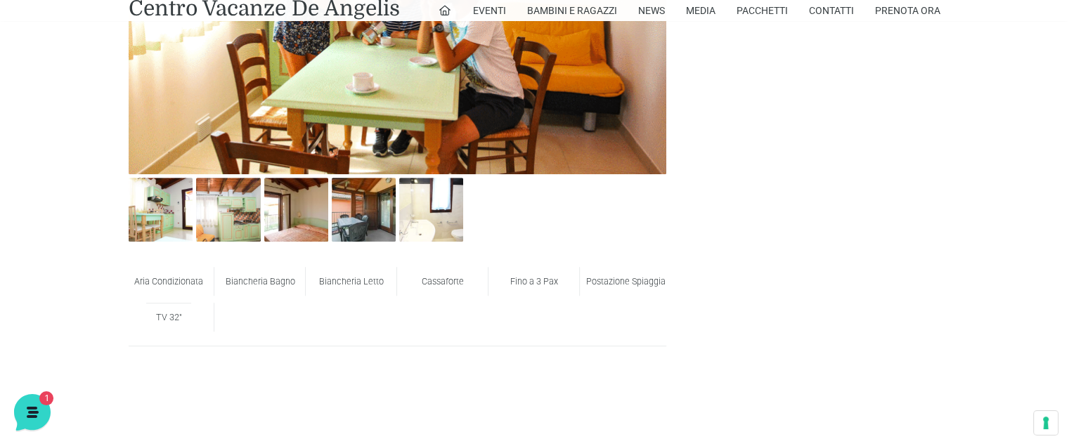
scroll to position [563, 0]
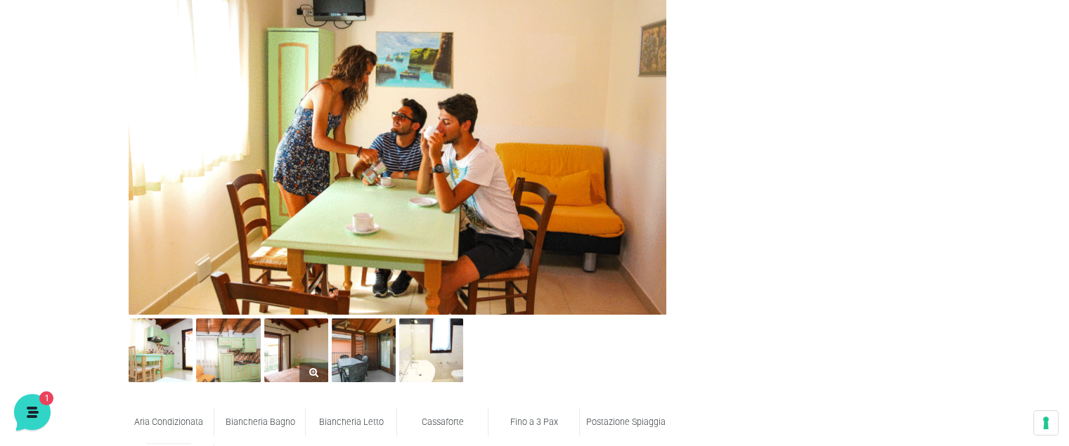
click at [278, 352] on img at bounding box center [296, 351] width 64 height 64
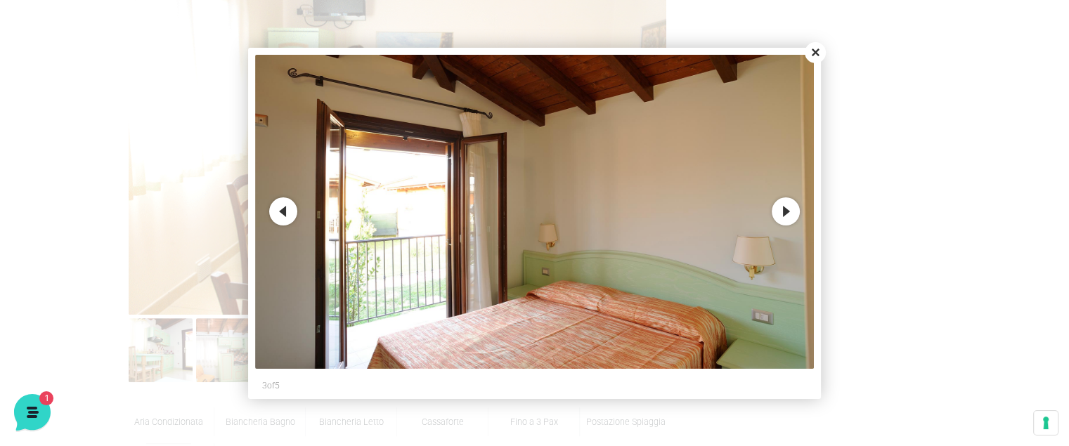
click at [790, 209] on button "Next" at bounding box center [786, 212] width 28 height 28
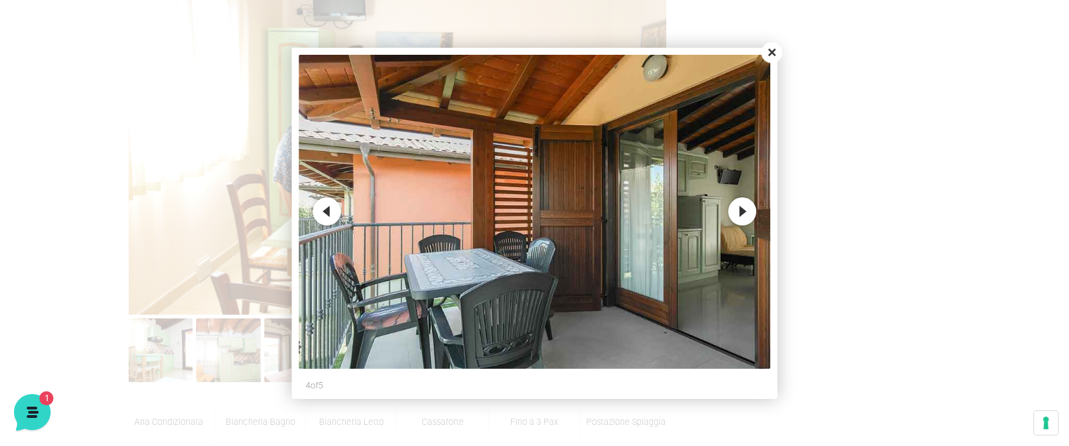
click at [754, 210] on button "Next" at bounding box center [742, 212] width 28 height 28
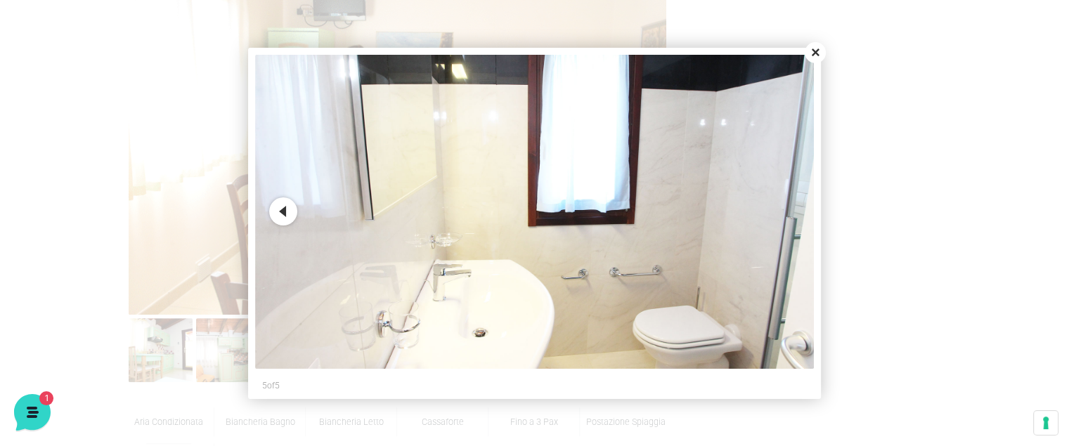
click at [754, 210] on img at bounding box center [534, 212] width 559 height 314
click at [814, 56] on button "Close" at bounding box center [815, 52] width 21 height 21
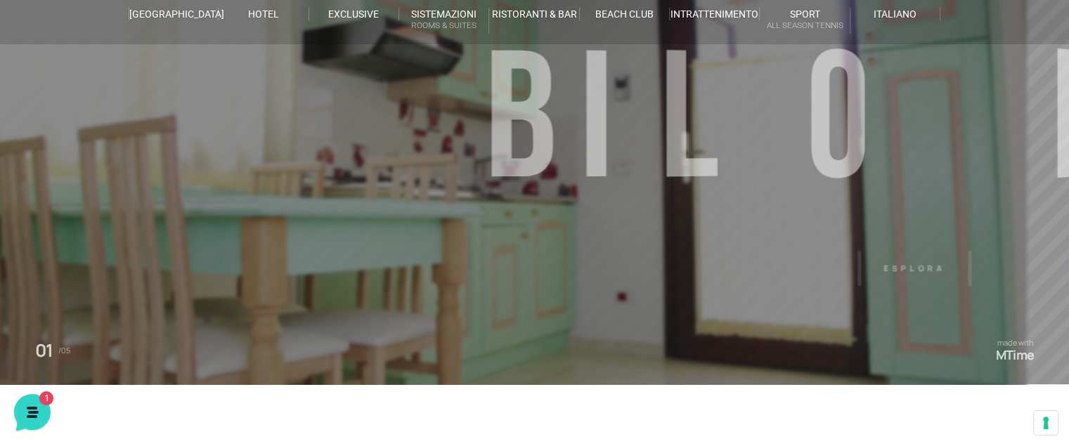
scroll to position [70, 0]
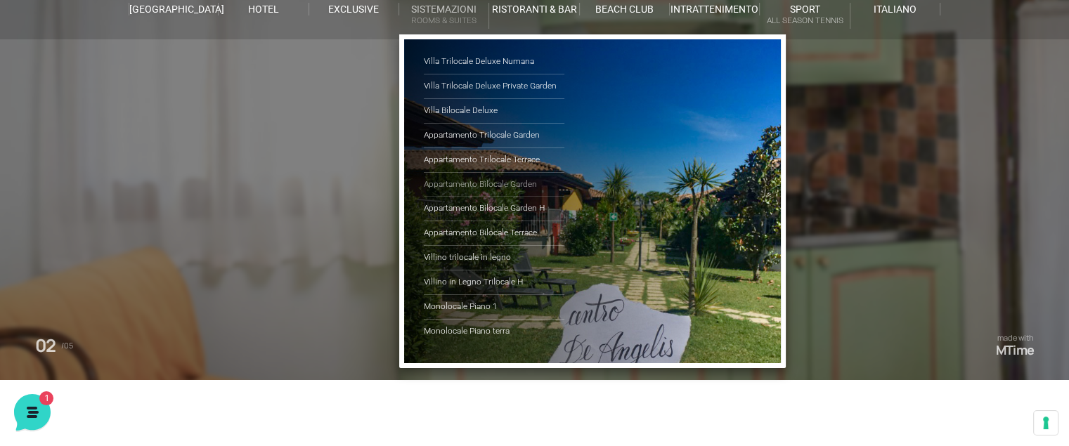
click at [532, 182] on link "Appartamento Bilocale Garden" at bounding box center [494, 185] width 141 height 25
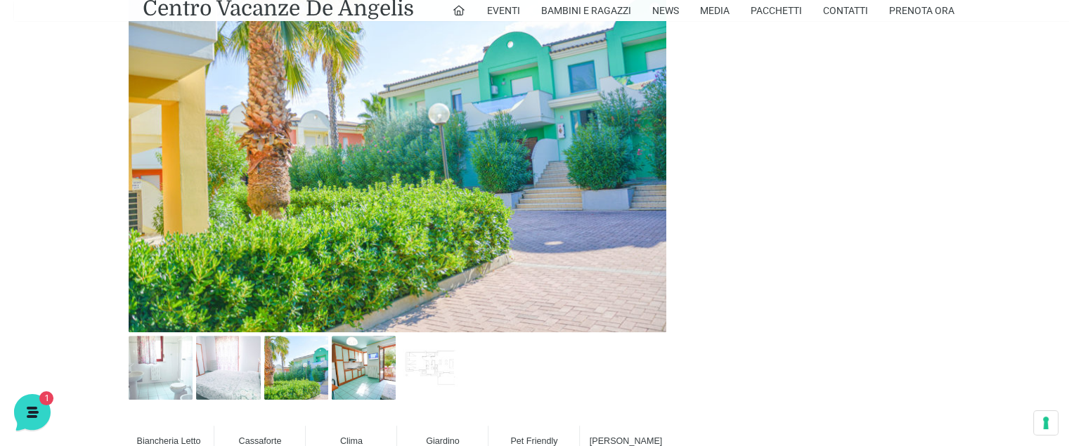
scroll to position [773, 0]
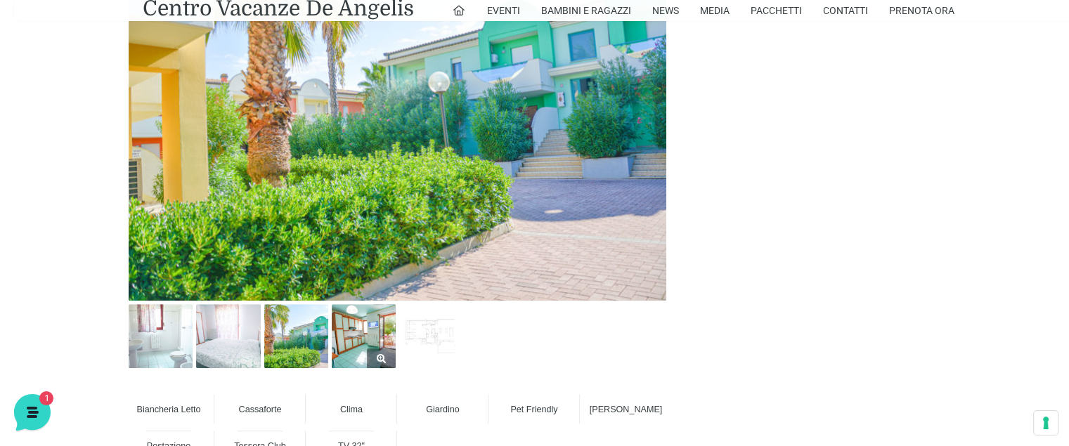
click at [378, 325] on img at bounding box center [364, 336] width 64 height 64
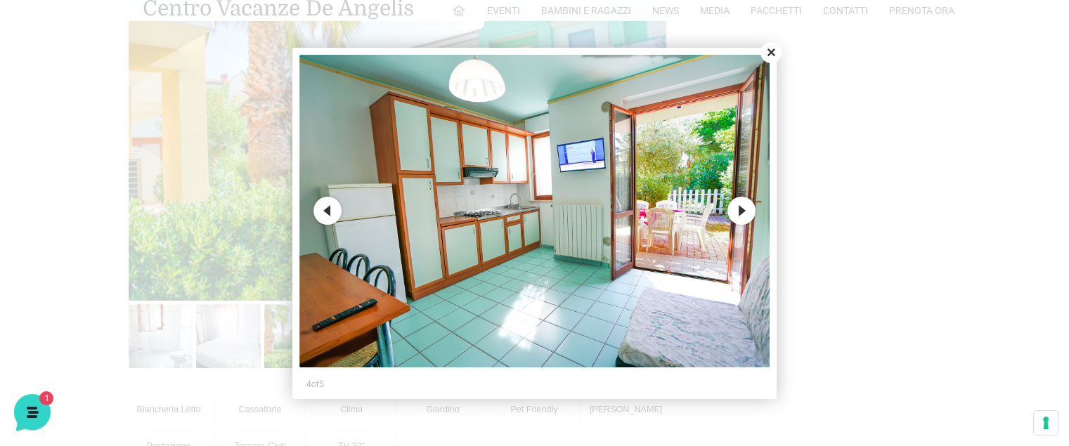
click at [740, 213] on button "Next" at bounding box center [742, 211] width 28 height 28
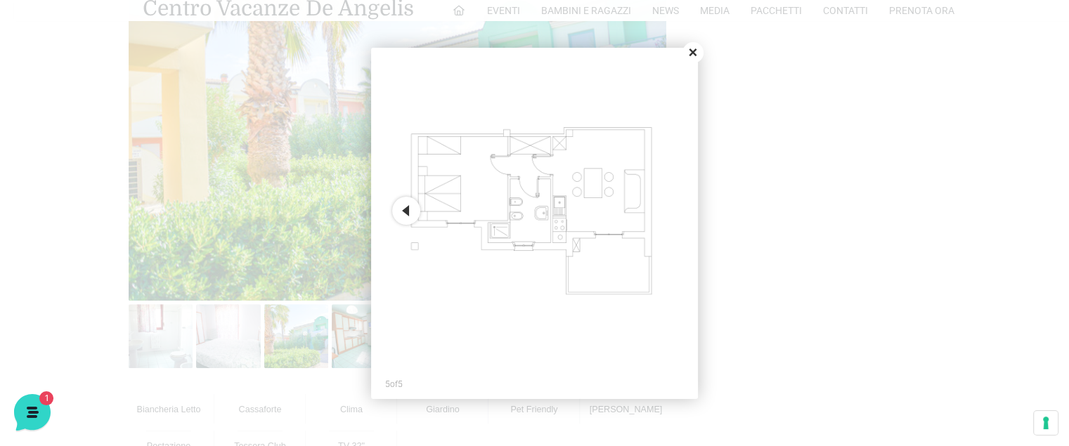
click at [690, 50] on button "Close" at bounding box center [693, 52] width 21 height 21
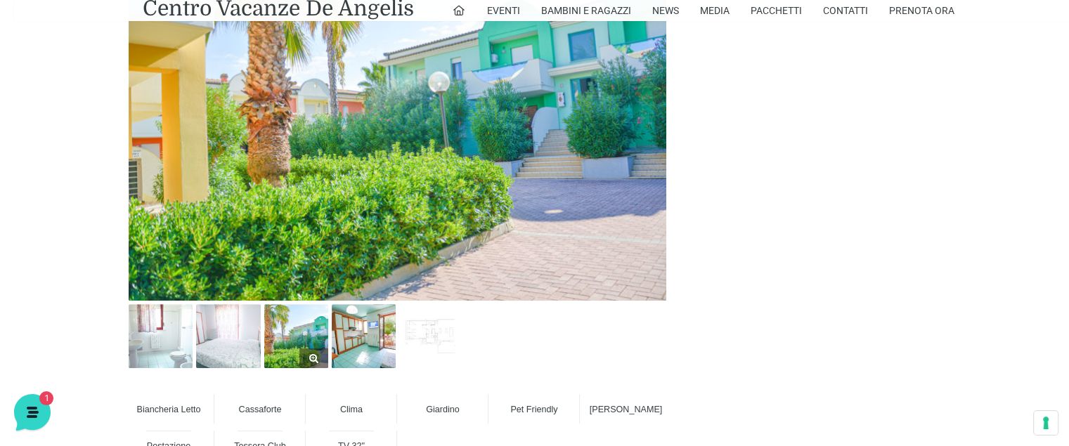
click at [271, 338] on img at bounding box center [296, 336] width 64 height 64
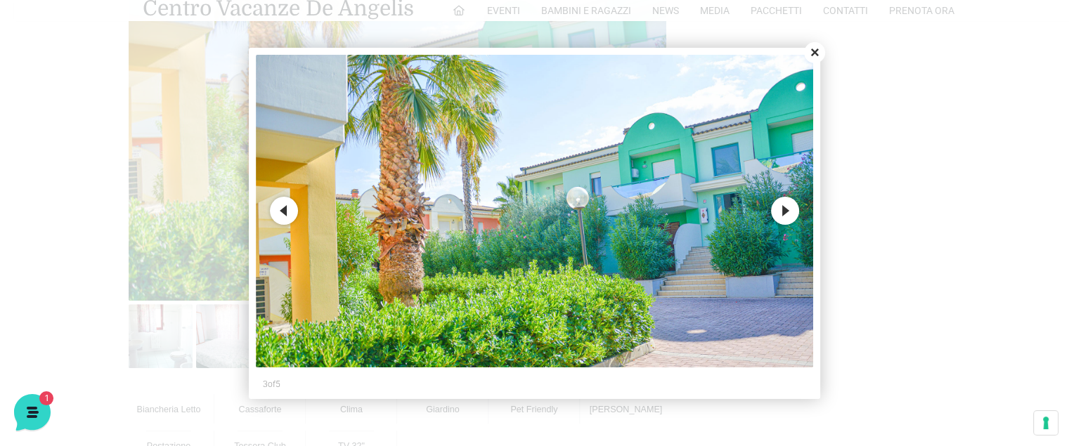
click at [783, 208] on button "Next" at bounding box center [785, 211] width 28 height 28
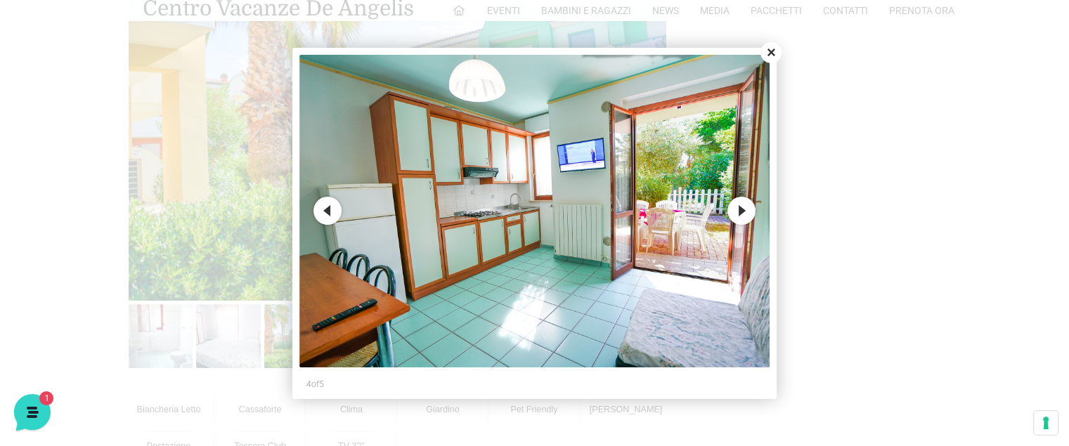
click at [326, 210] on button "Previous" at bounding box center [328, 211] width 28 height 28
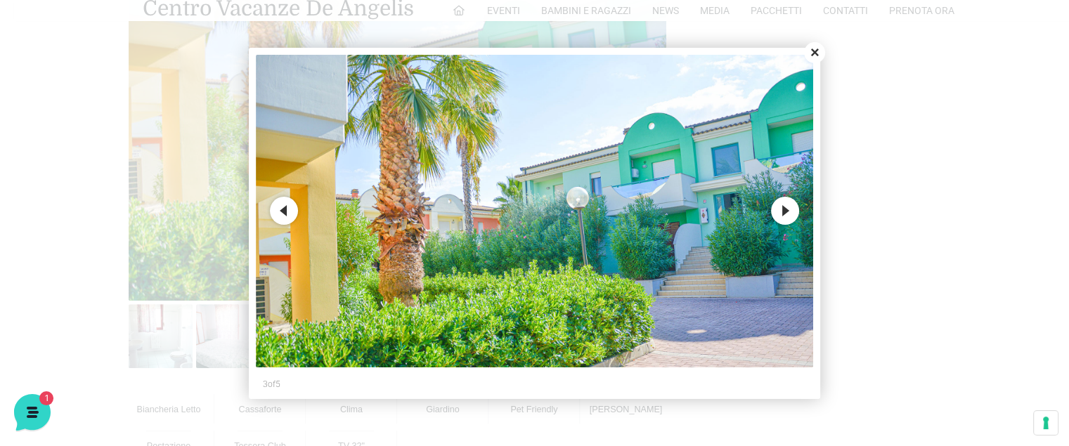
click at [288, 210] on button "Previous" at bounding box center [284, 211] width 28 height 28
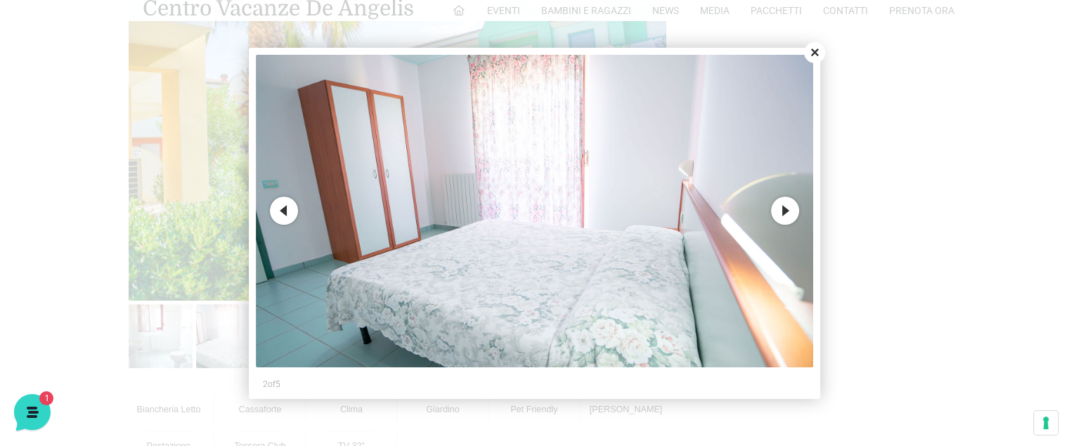
click at [287, 219] on button "Previous" at bounding box center [284, 211] width 28 height 28
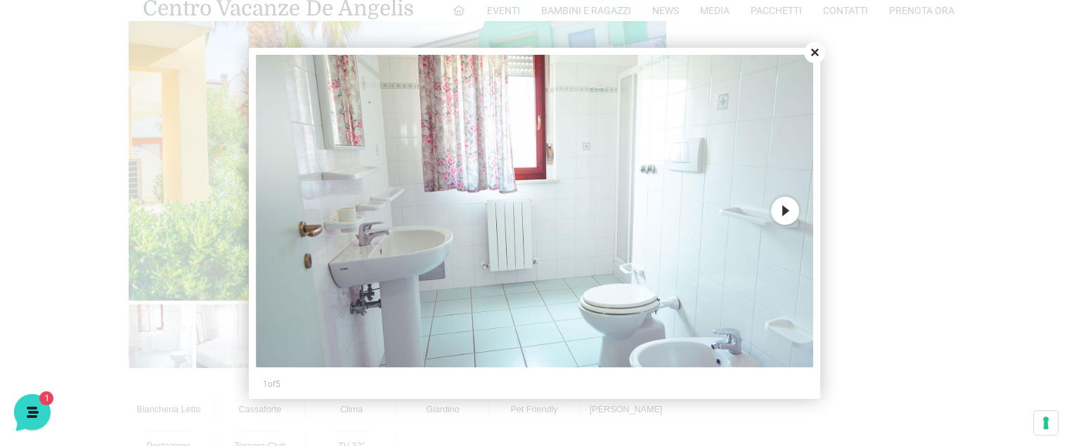
click at [287, 219] on img at bounding box center [535, 212] width 558 height 314
click at [780, 212] on button "Next" at bounding box center [785, 211] width 28 height 28
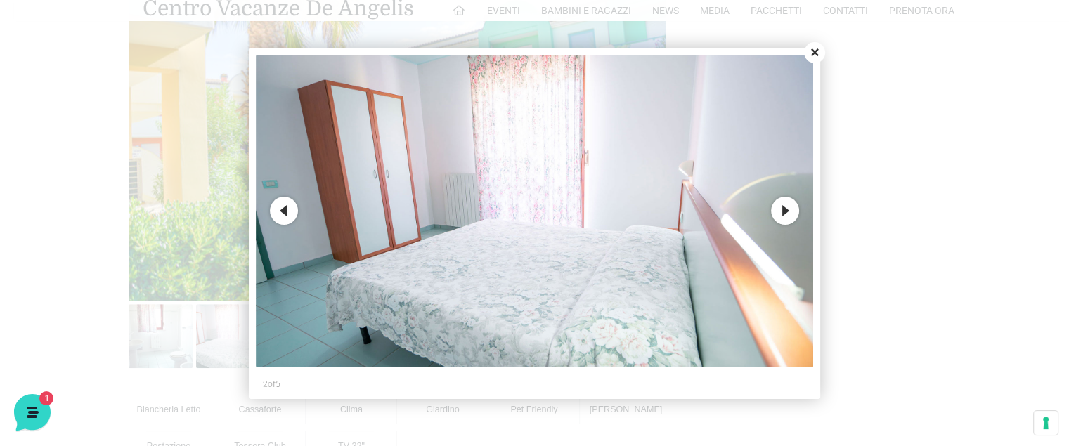
click at [780, 212] on button "Next" at bounding box center [785, 211] width 28 height 28
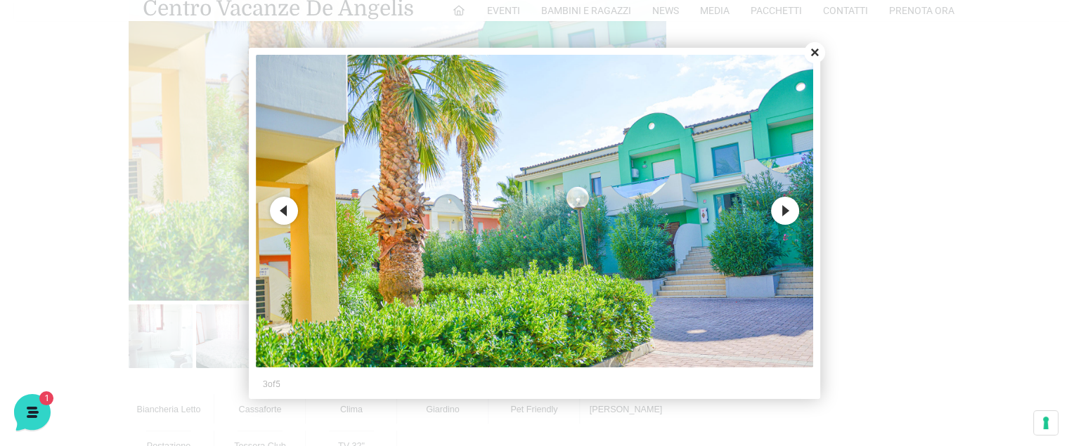
click at [780, 212] on button "Next" at bounding box center [785, 211] width 28 height 28
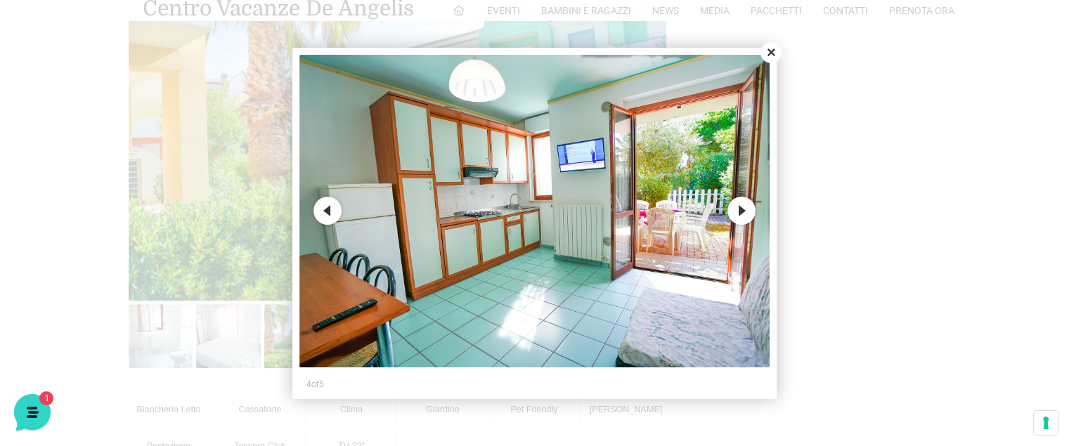
click at [780, 212] on div at bounding box center [534, 223] width 1069 height 446
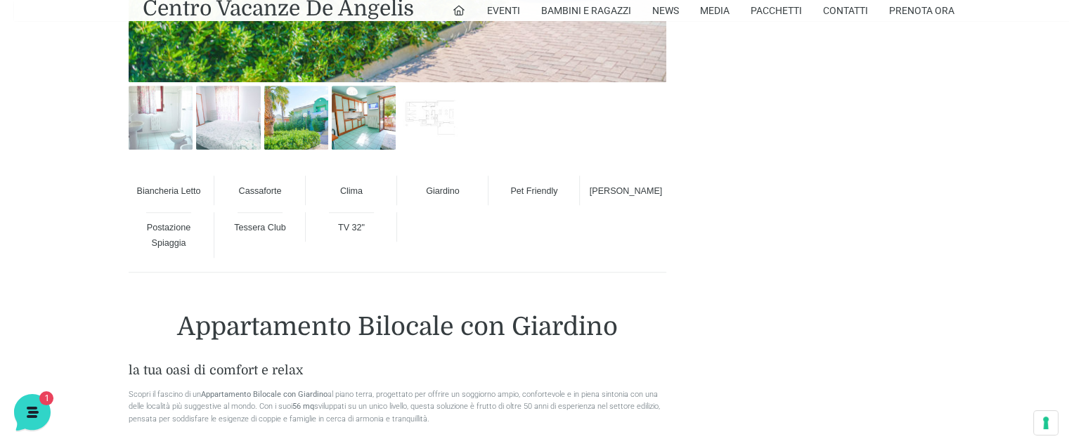
scroll to position [984, 0]
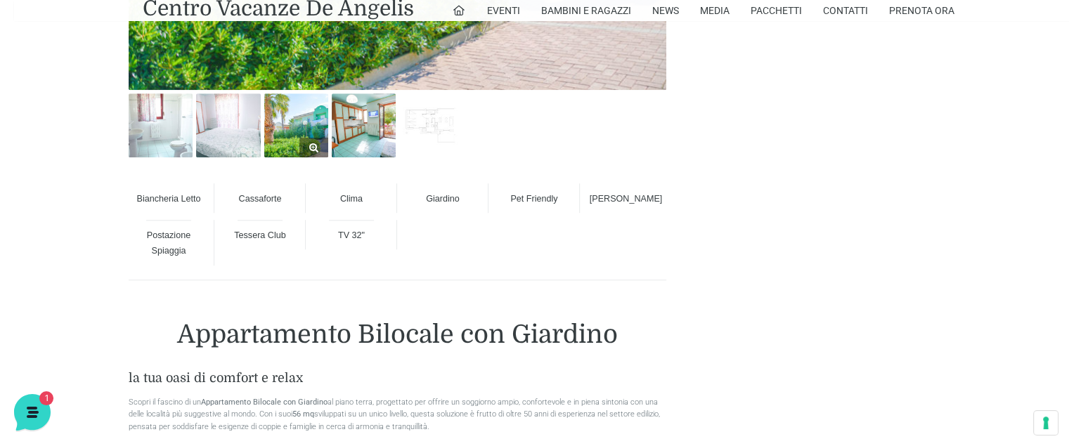
click at [302, 130] on img at bounding box center [296, 126] width 64 height 64
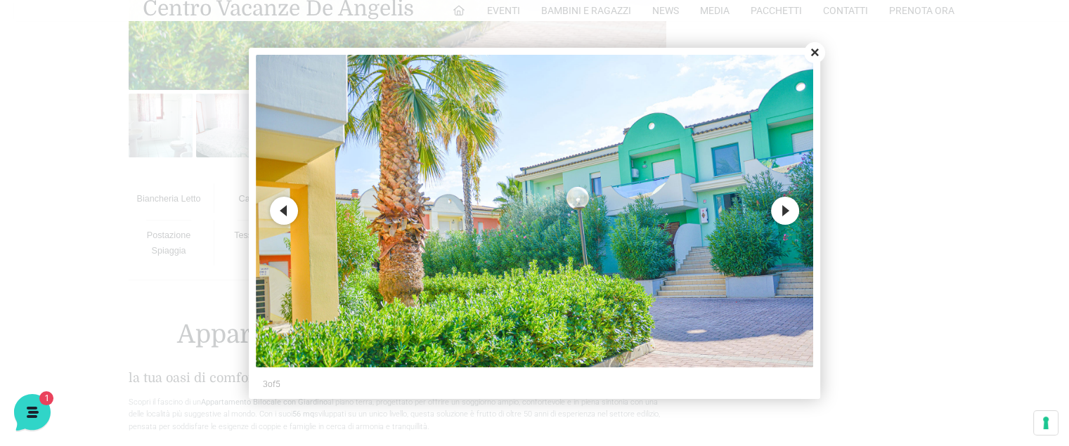
click at [781, 212] on button "Next" at bounding box center [785, 211] width 28 height 28
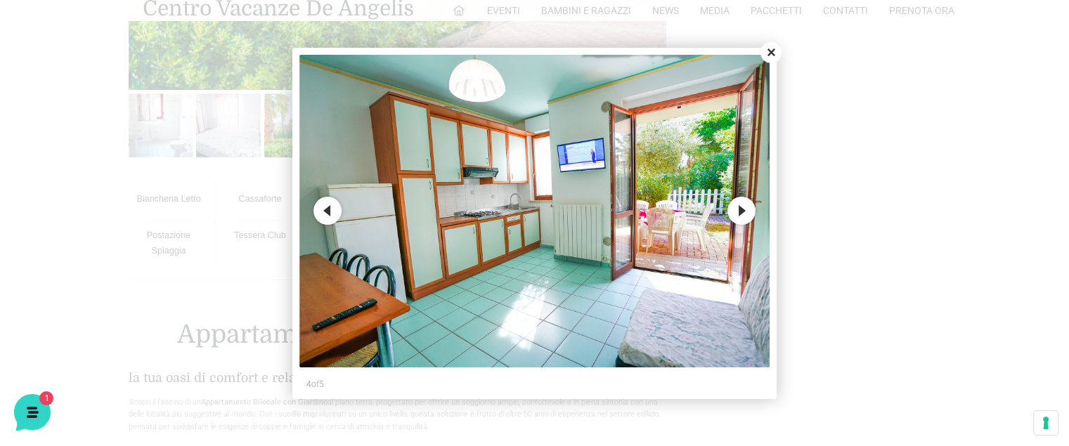
click at [734, 210] on button "Next" at bounding box center [742, 211] width 28 height 28
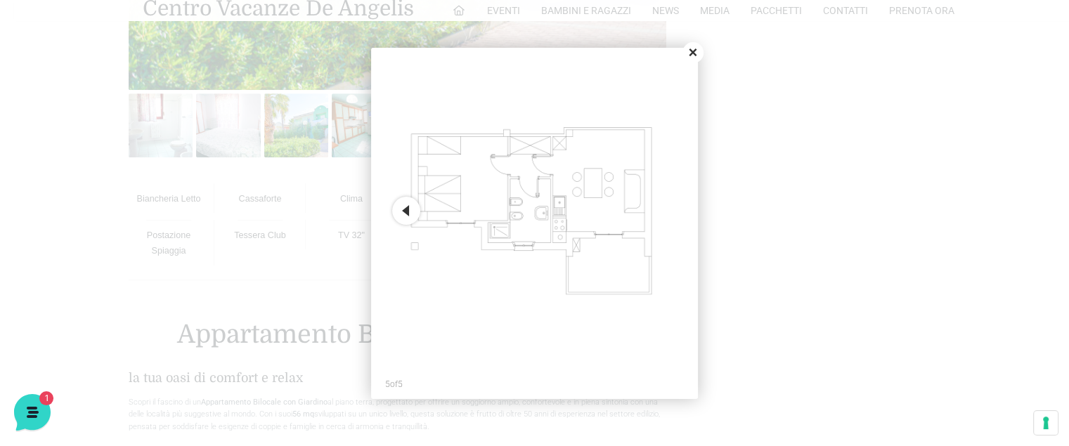
click at [405, 207] on button "Previous" at bounding box center [406, 211] width 28 height 28
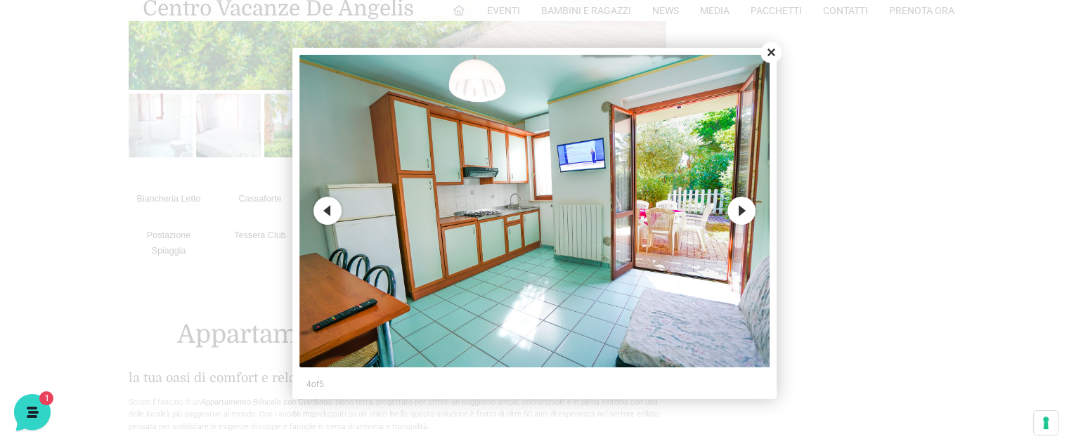
click at [778, 58] on button "Close" at bounding box center [771, 52] width 21 height 21
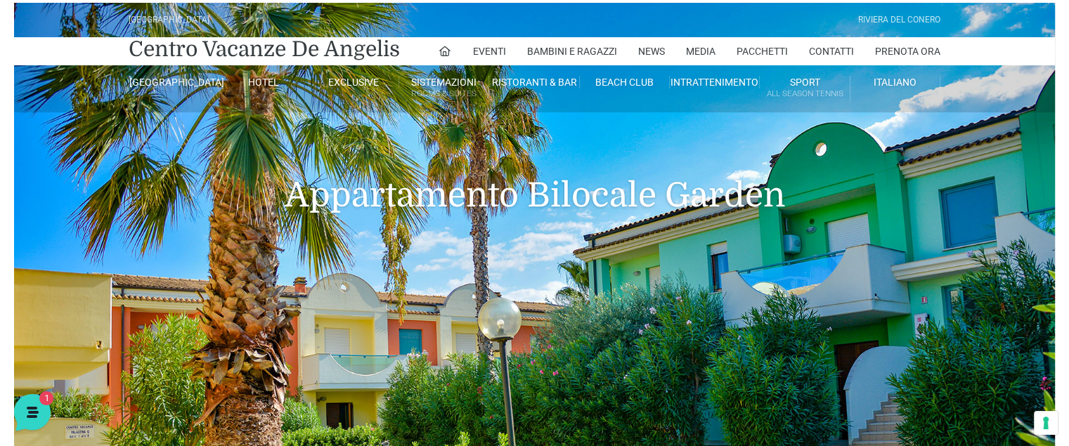
scroll to position [0, 0]
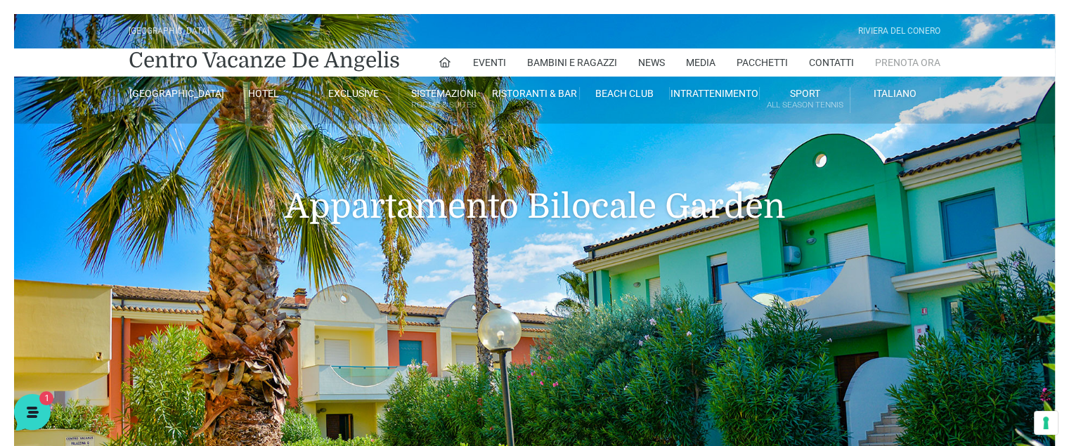
click at [911, 61] on link "Prenota Ora" at bounding box center [907, 63] width 65 height 28
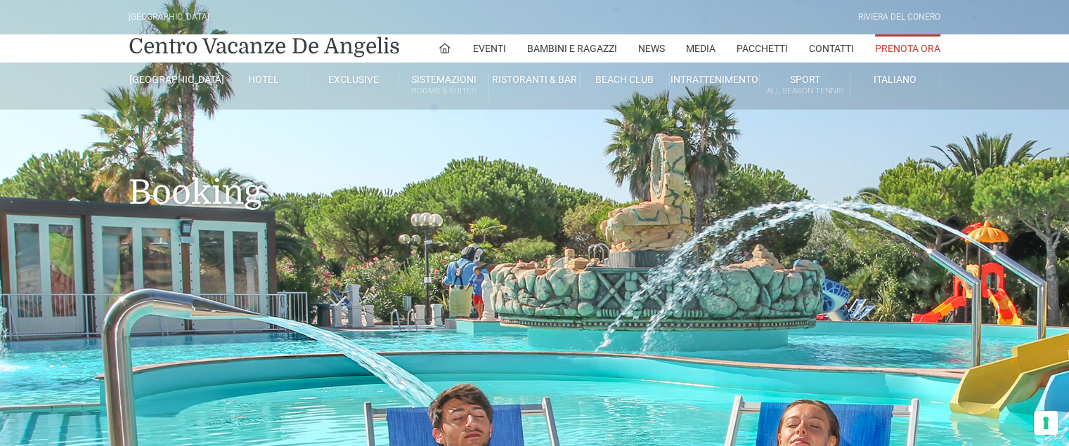
type input "[DATE]"
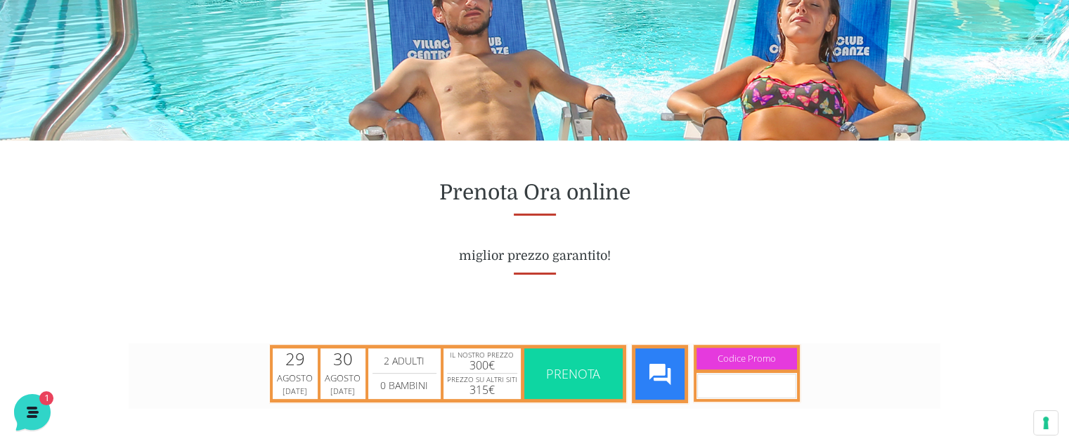
scroll to position [633, 0]
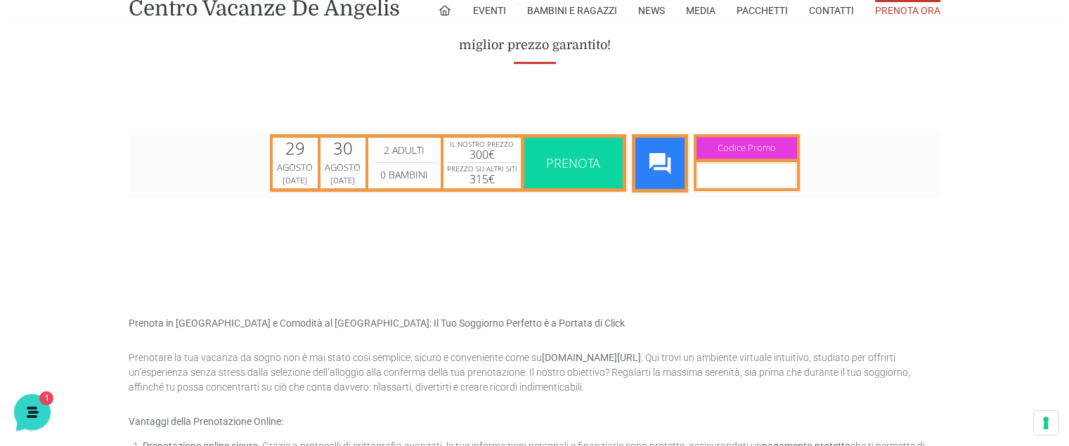
click at [544, 163] on span "Prenota" at bounding box center [573, 162] width 91 height 51
